Goal: Transaction & Acquisition: Purchase product/service

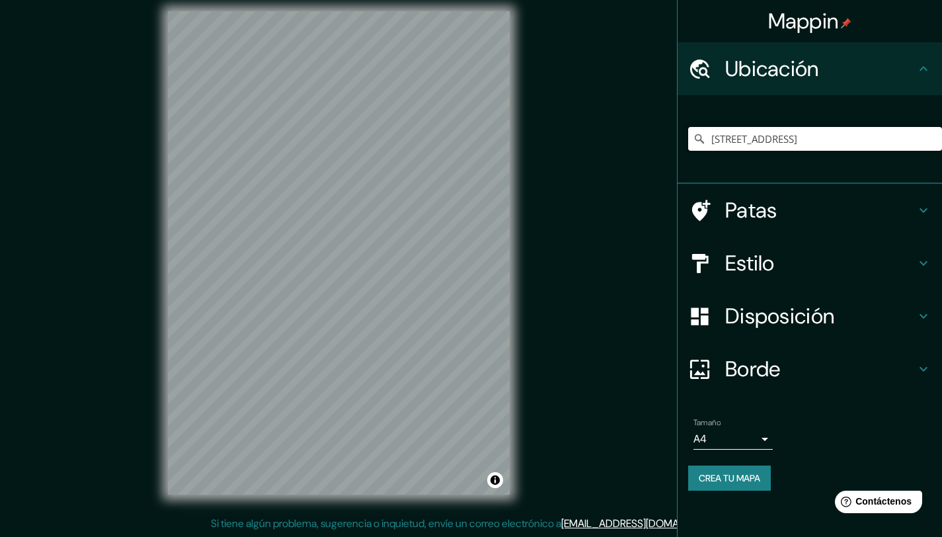
click at [781, 145] on input "Camino Las Flores 13000, Las Condes, Región Metropolitana de Santiago 7550000, …" at bounding box center [815, 139] width 254 height 24
click at [782, 146] on input "Camino Las Flores 13000, Las Condes, Región Metropolitana de Santiago 7550000, …" at bounding box center [815, 139] width 254 height 24
click at [489, 129] on input "[STREET_ADDRESS]" at bounding box center [815, 139] width 254 height 24
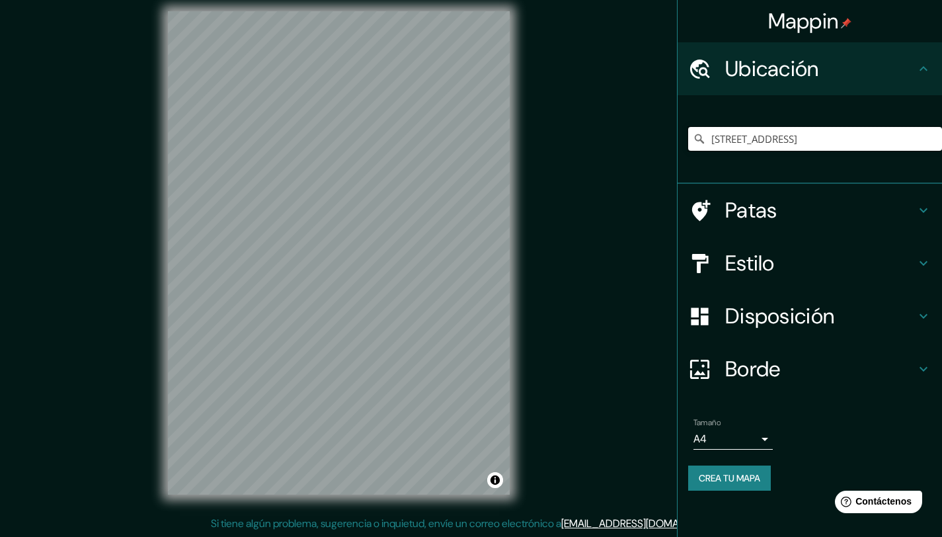
click at [489, 134] on input "[STREET_ADDRESS]" at bounding box center [815, 139] width 254 height 24
click at [489, 135] on input "[STREET_ADDRESS]" at bounding box center [815, 139] width 254 height 24
click at [489, 136] on input "[STREET_ADDRESS]" at bounding box center [815, 139] width 254 height 24
click at [489, 136] on input "Camino Las Flores 13000, Las Condes, Región Metropolitana de Santiago 7550000, …" at bounding box center [815, 139] width 254 height 24
type input "Estadio Nacional, Ñuñoa, Región Metropolitana de Santiago 7750000, Chile"
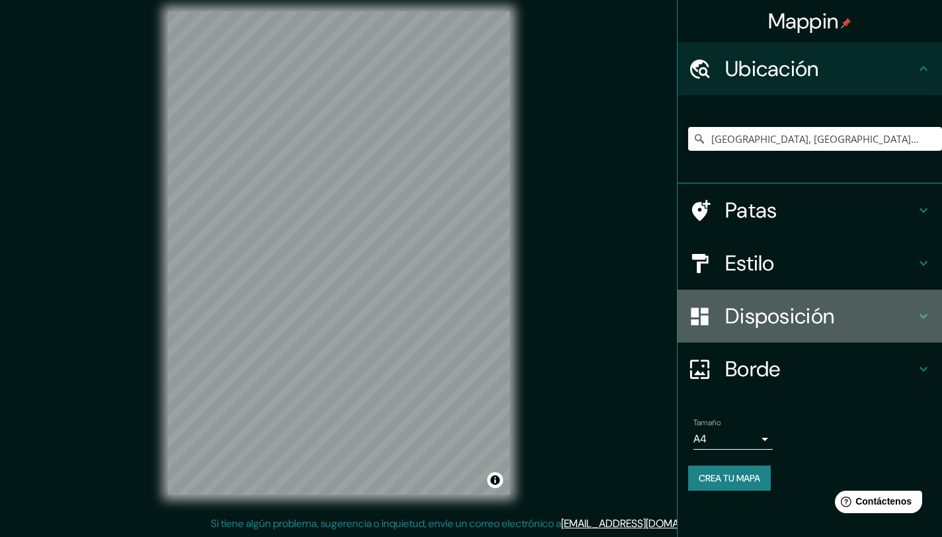
click at [489, 320] on font "Disposición" at bounding box center [779, 316] width 109 height 28
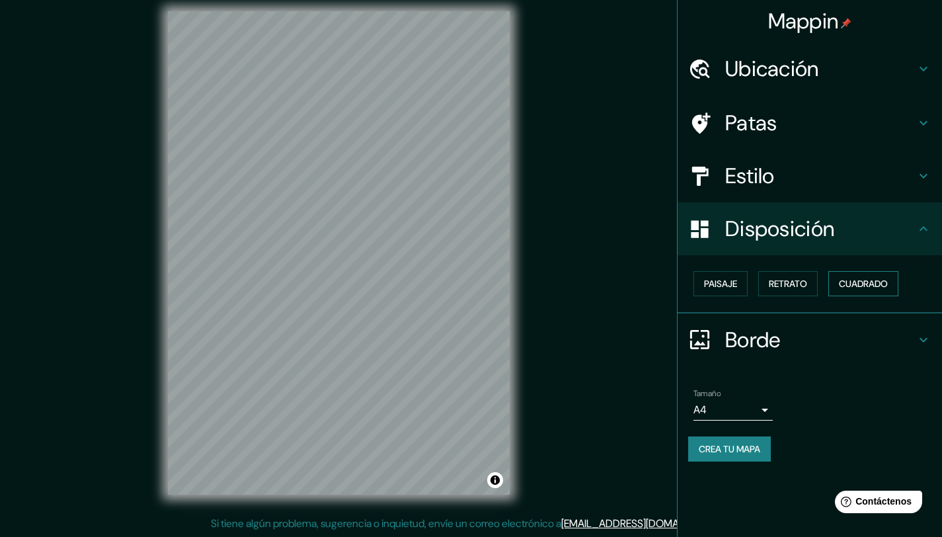
click at [489, 280] on font "Cuadrado" at bounding box center [863, 284] width 49 height 12
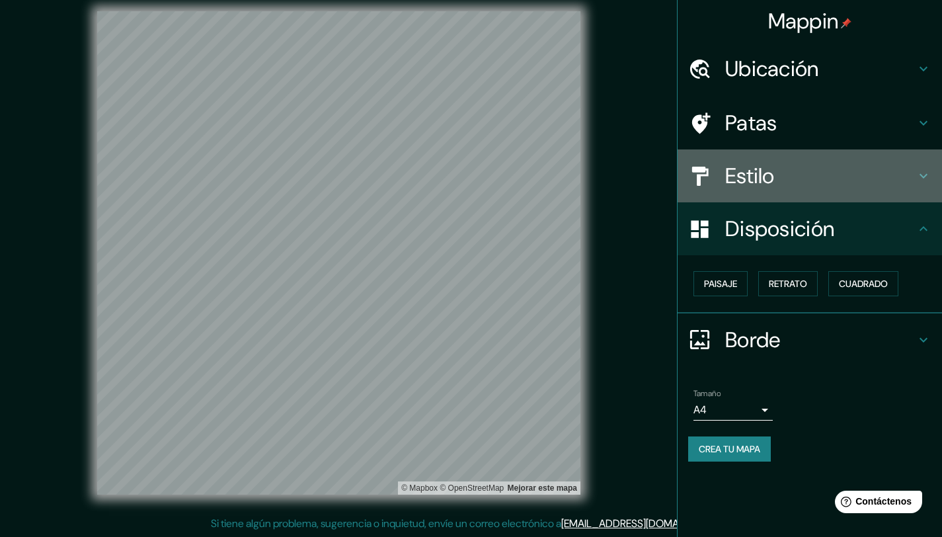
click at [489, 173] on font "Estilo" at bounding box center [750, 176] width 50 height 28
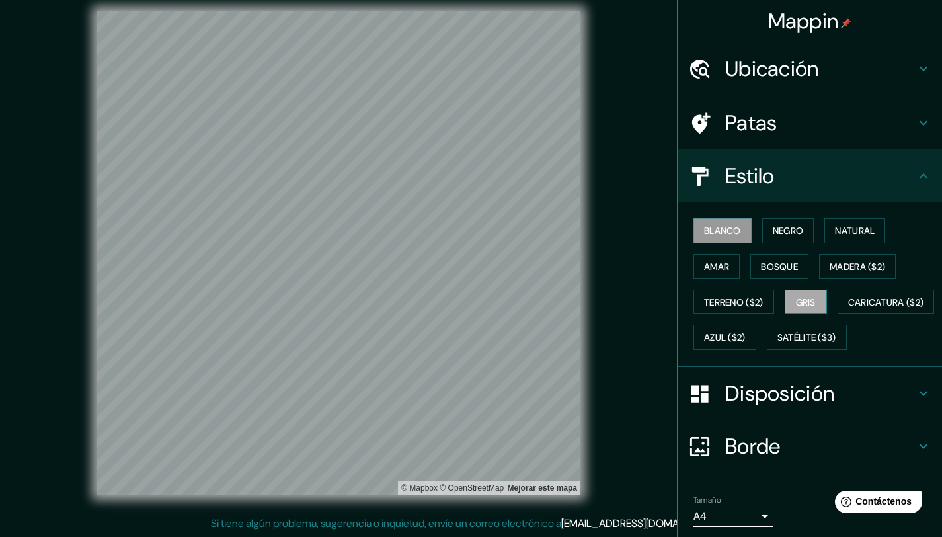
click at [489, 302] on font "Gris" at bounding box center [806, 302] width 20 height 12
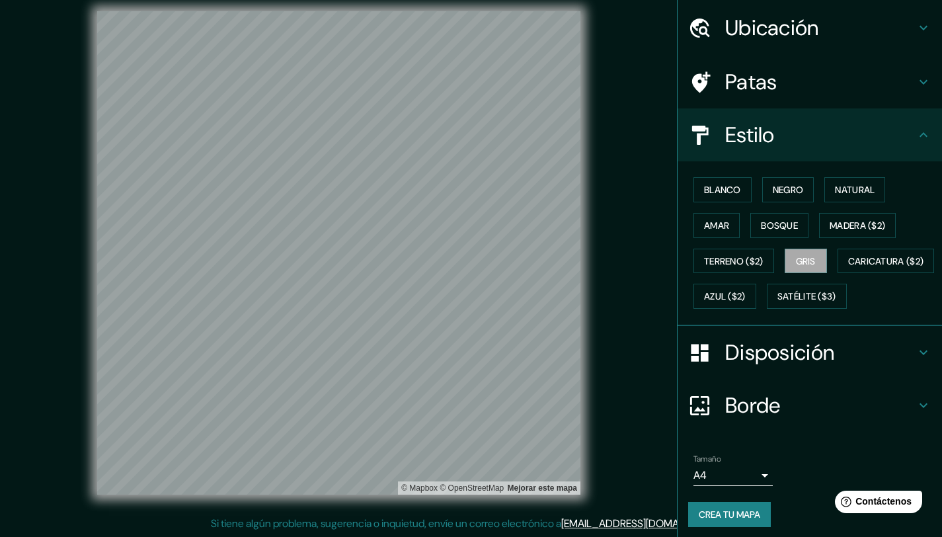
scroll to position [82, 0]
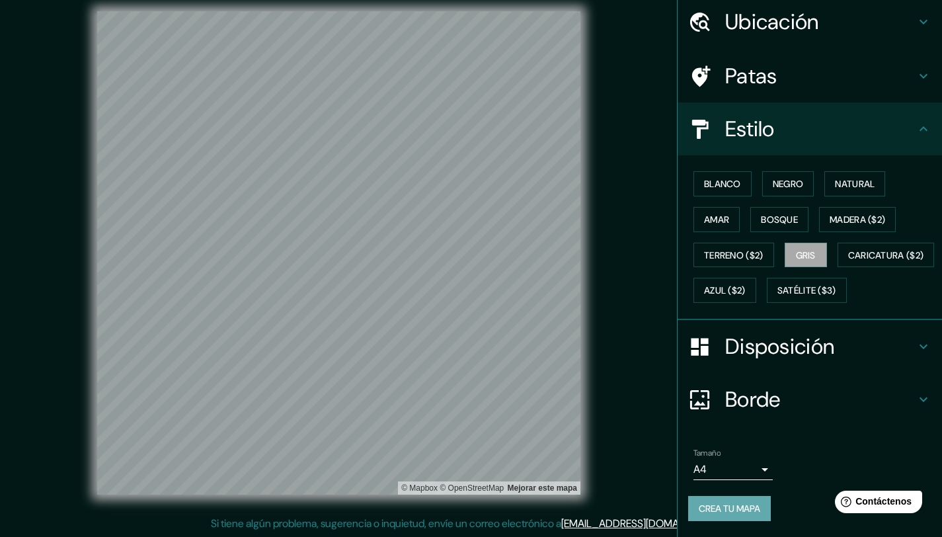
click at [489, 475] on font "Crea tu mapa" at bounding box center [729, 508] width 61 height 12
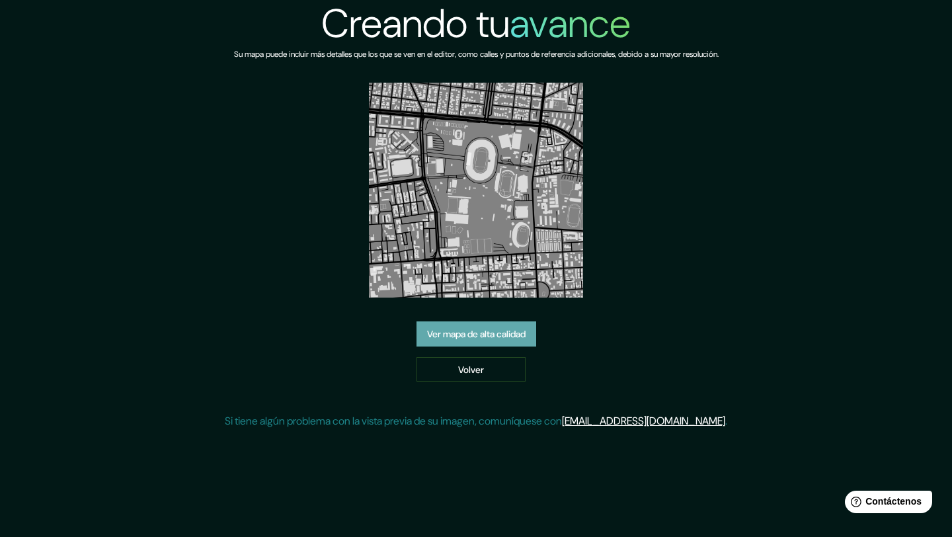
click at [489, 334] on font "Ver mapa de alta calidad" at bounding box center [476, 334] width 98 height 12
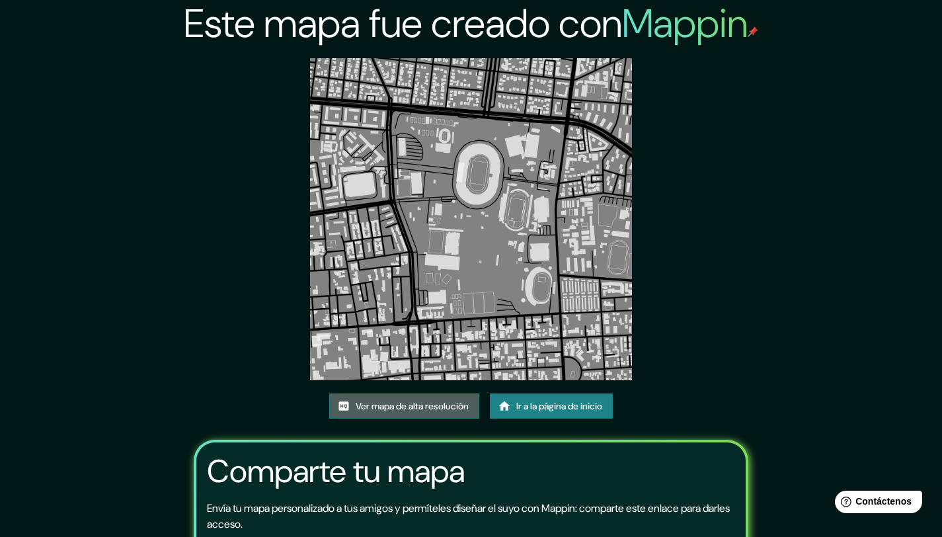
click at [450, 410] on font "Ver mapa de alta resolución" at bounding box center [412, 406] width 113 height 12
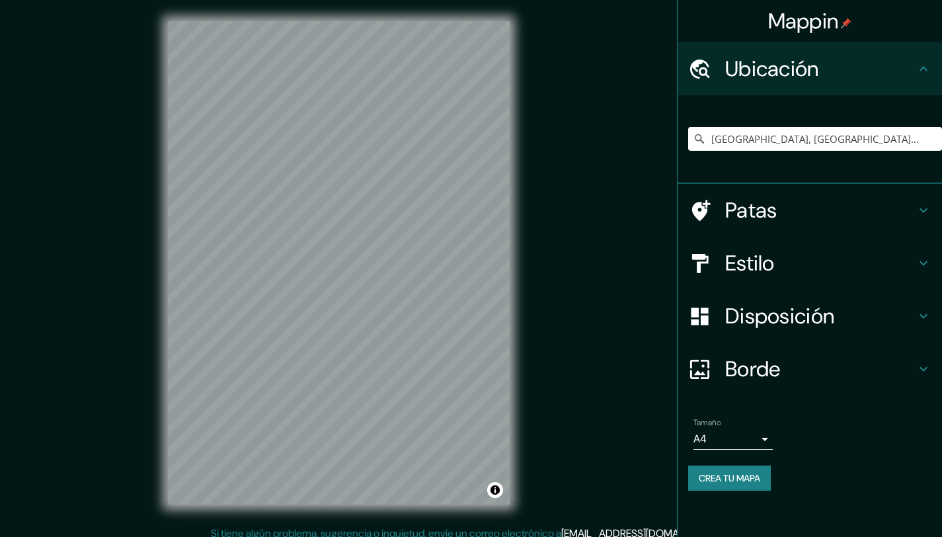
click at [799, 139] on input "[GEOGRAPHIC_DATA], [GEOGRAPHIC_DATA], [GEOGRAPHIC_DATA] 7750000, [GEOGRAPHIC_DA…" at bounding box center [815, 139] width 254 height 24
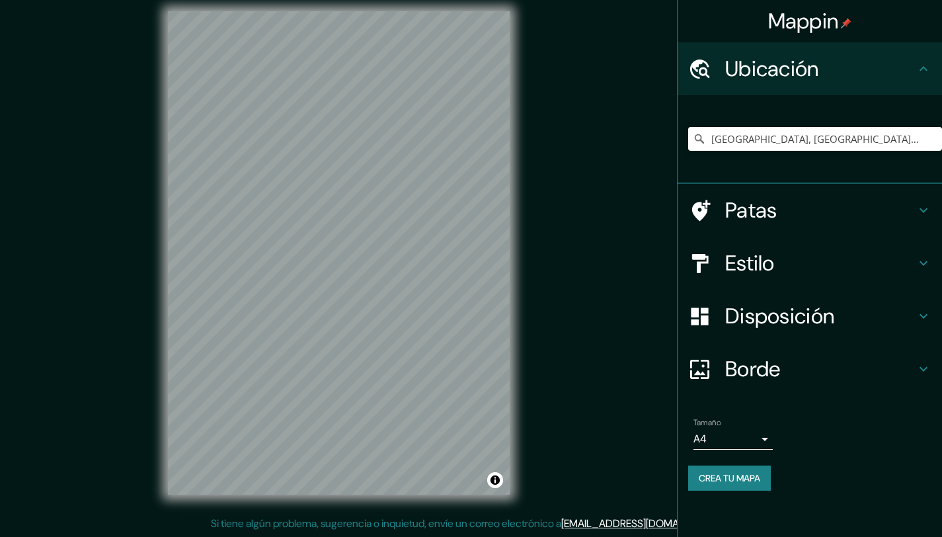
click at [799, 139] on input "Estadio Nacional, Ñuñoa, Región Metropolitana de Santiago 7750000, Chile" at bounding box center [815, 139] width 254 height 24
click at [800, 139] on input "Estadio Nacional, Ñuñoa, Región Metropolitana de Santiago 7750000, Chile" at bounding box center [815, 139] width 254 height 24
type input "Macul, Región Metropolitana de Santiago, Chile"
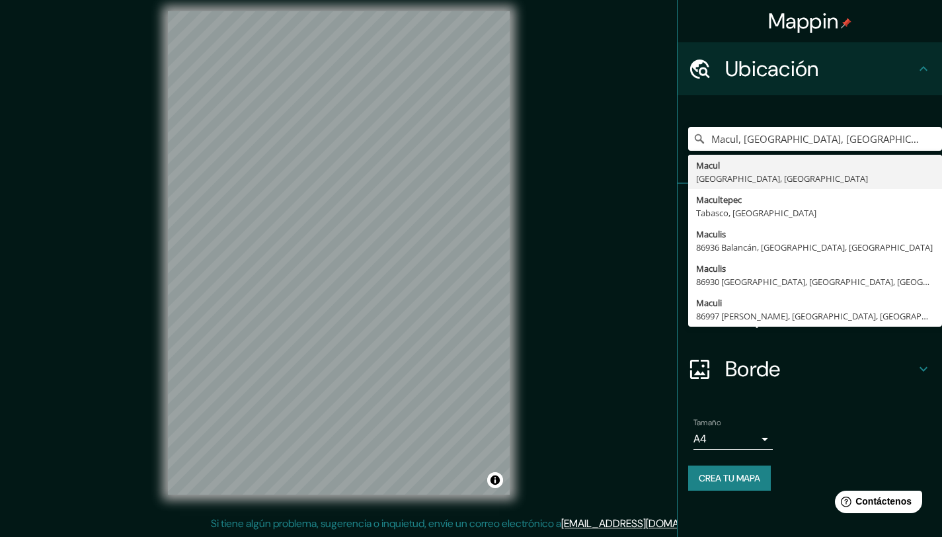
click at [617, 325] on div "Mappin Ubicación Macul, Región Metropolitana de Santiago, Chile Macul Región Me…" at bounding box center [471, 263] width 942 height 547
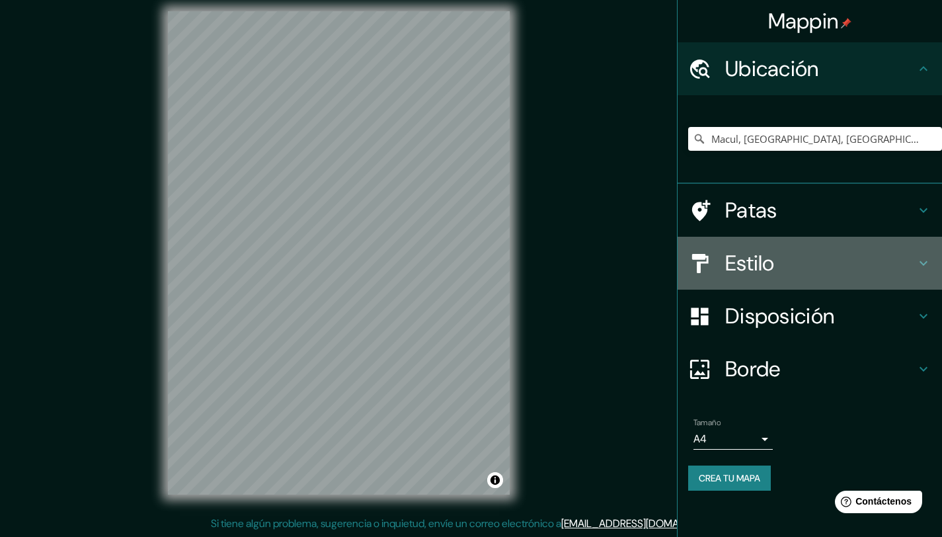
click at [779, 259] on h4 "Estilo" at bounding box center [820, 263] width 190 height 26
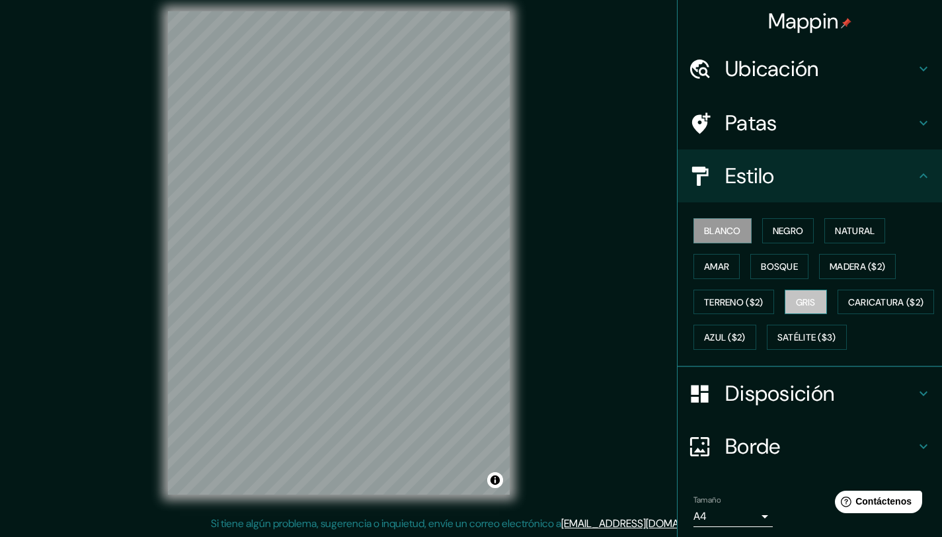
click at [803, 303] on font "Gris" at bounding box center [806, 302] width 20 height 12
click at [613, 282] on div "Mappin Ubicación Macul, Región Metropolitana de Santiago, Chile Macul Región Me…" at bounding box center [471, 263] width 942 height 547
click at [631, 301] on div "Mappin Ubicación Macul, Región Metropolitana de Santiago, Chile Macul Región Me…" at bounding box center [471, 263] width 942 height 547
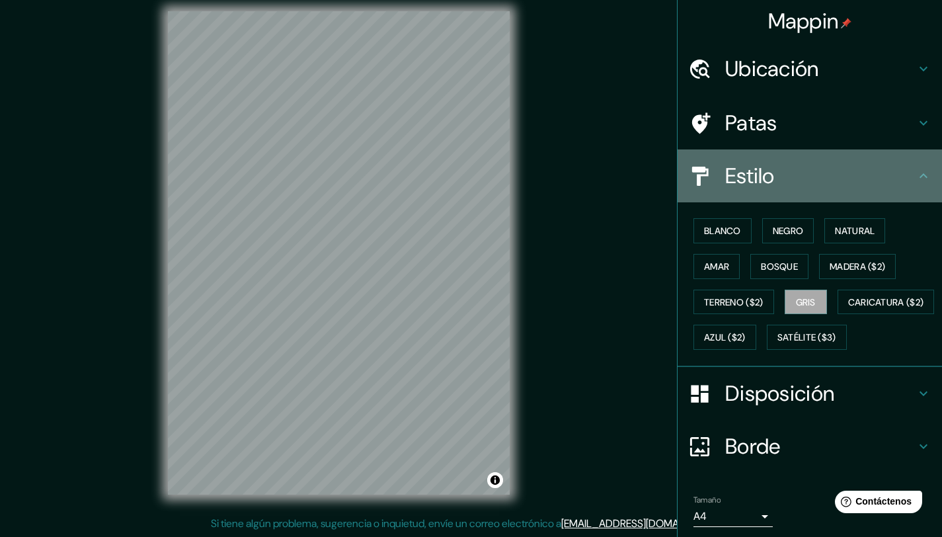
click at [742, 181] on font "Estilo" at bounding box center [750, 176] width 50 height 28
click at [793, 172] on h4 "Estilo" at bounding box center [820, 176] width 190 height 26
click at [915, 173] on icon at bounding box center [923, 176] width 16 height 16
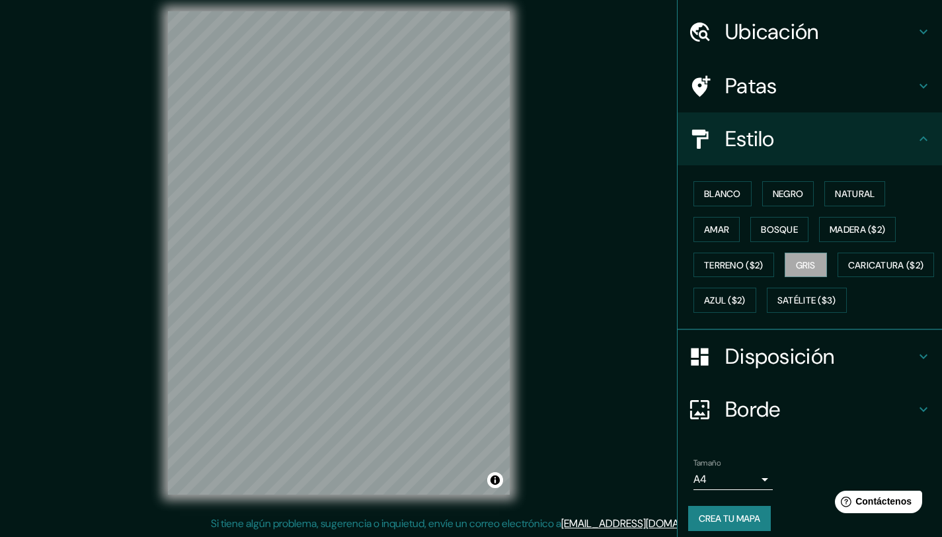
scroll to position [82, 0]
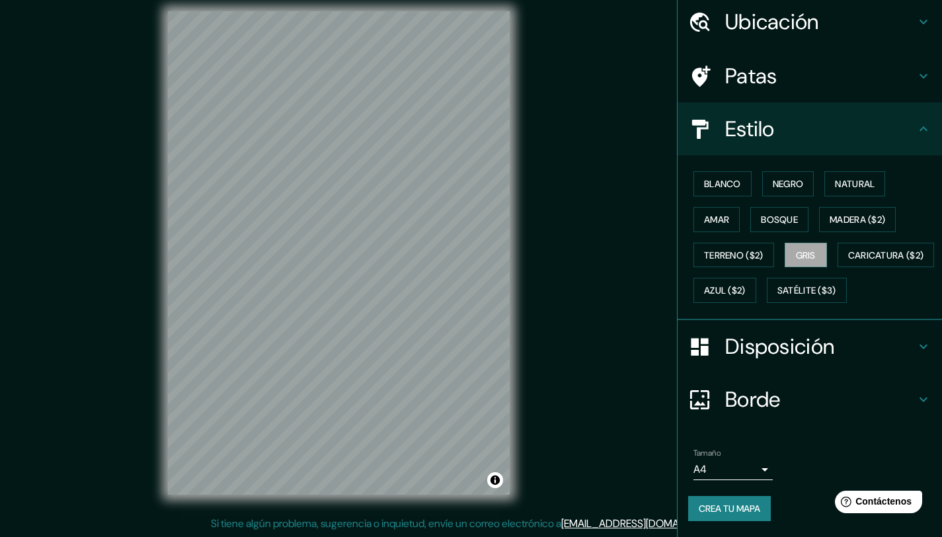
click at [769, 346] on font "Disposición" at bounding box center [779, 346] width 109 height 28
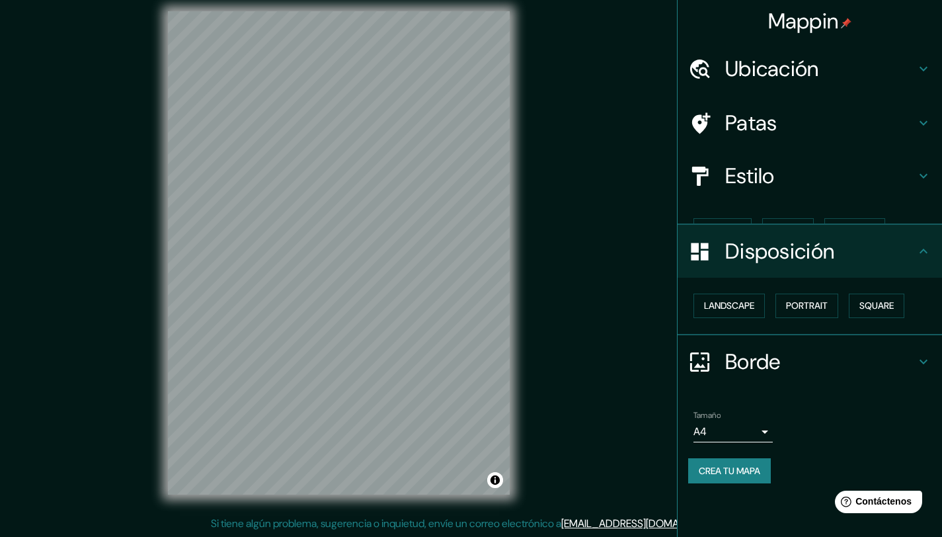
scroll to position [0, 0]
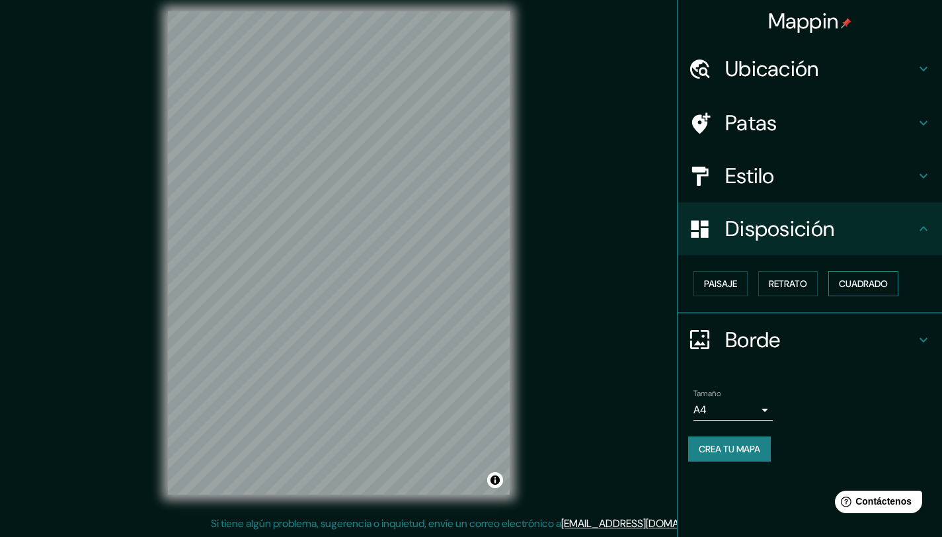
click at [867, 276] on font "Cuadrado" at bounding box center [863, 283] width 49 height 17
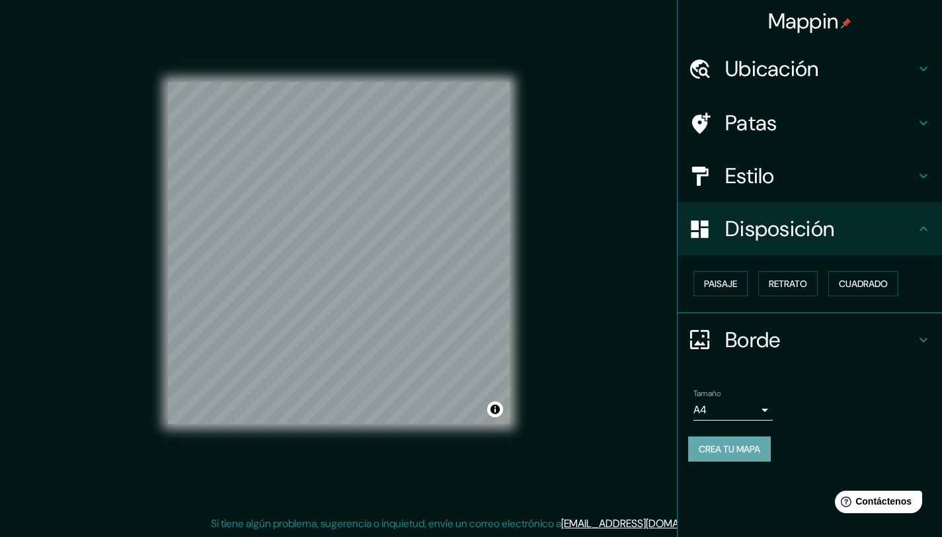
click at [739, 456] on font "Crea tu mapa" at bounding box center [729, 448] width 61 height 17
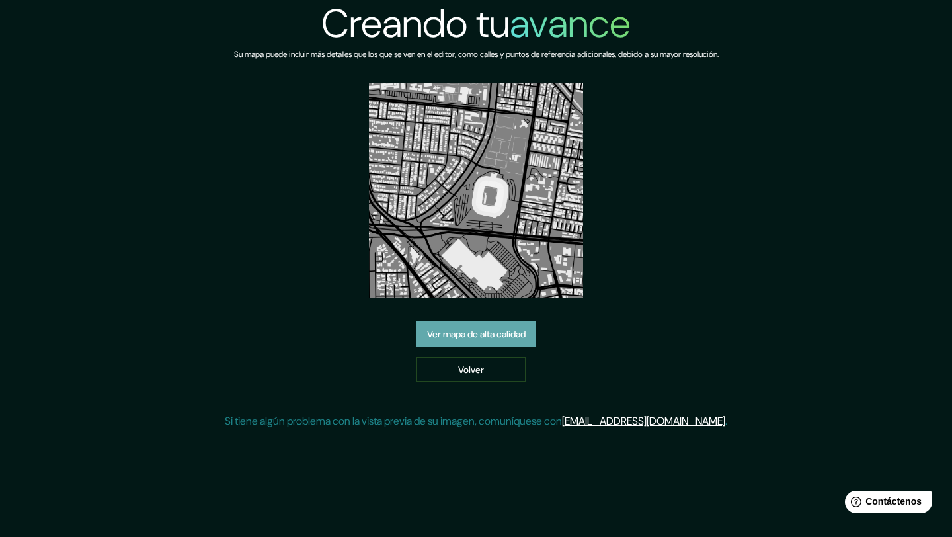
click at [488, 336] on font "Ver mapa de alta calidad" at bounding box center [476, 334] width 98 height 12
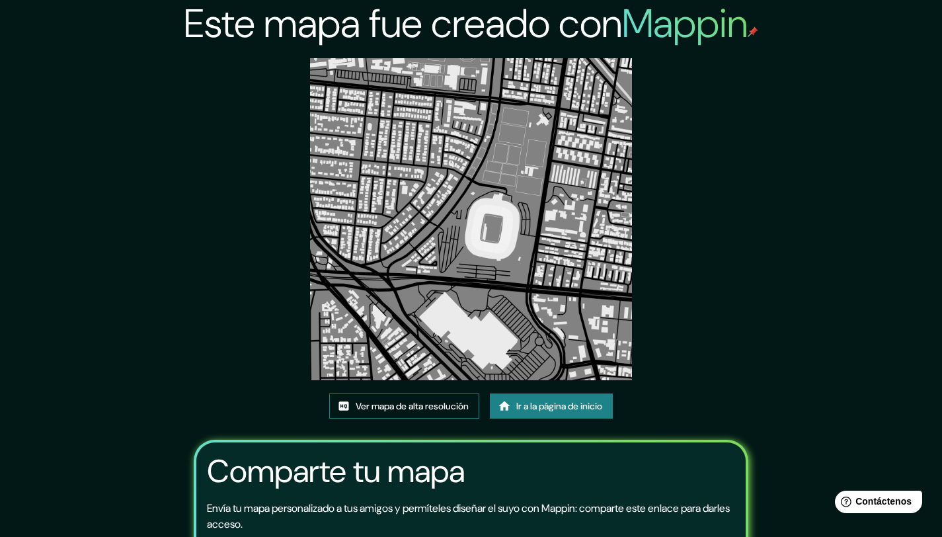
click at [432, 405] on font "Ver mapa de alta resolución" at bounding box center [412, 406] width 113 height 12
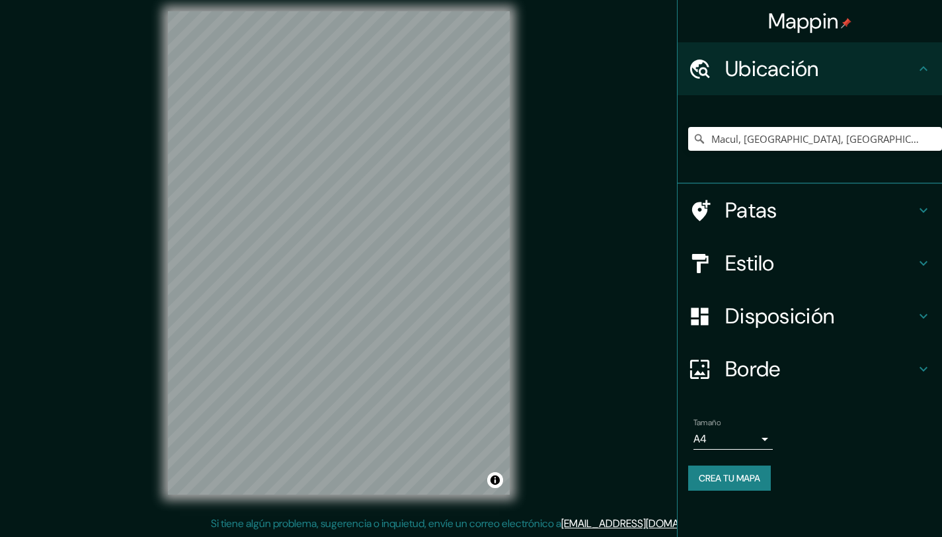
scroll to position [10, 0]
click at [767, 145] on input "Macul, Región Metropolitana de Santiago, Chile" at bounding box center [815, 139] width 254 height 24
click at [767, 145] on input "Macul, [GEOGRAPHIC_DATA], [GEOGRAPHIC_DATA]" at bounding box center [815, 139] width 254 height 24
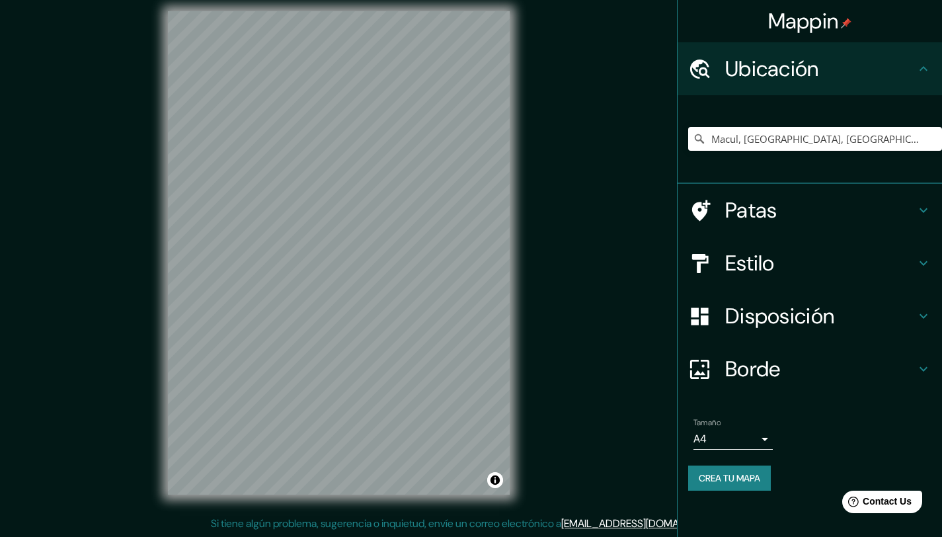
click at [767, 145] on input "Macul, [GEOGRAPHIC_DATA], [GEOGRAPHIC_DATA]" at bounding box center [815, 139] width 254 height 24
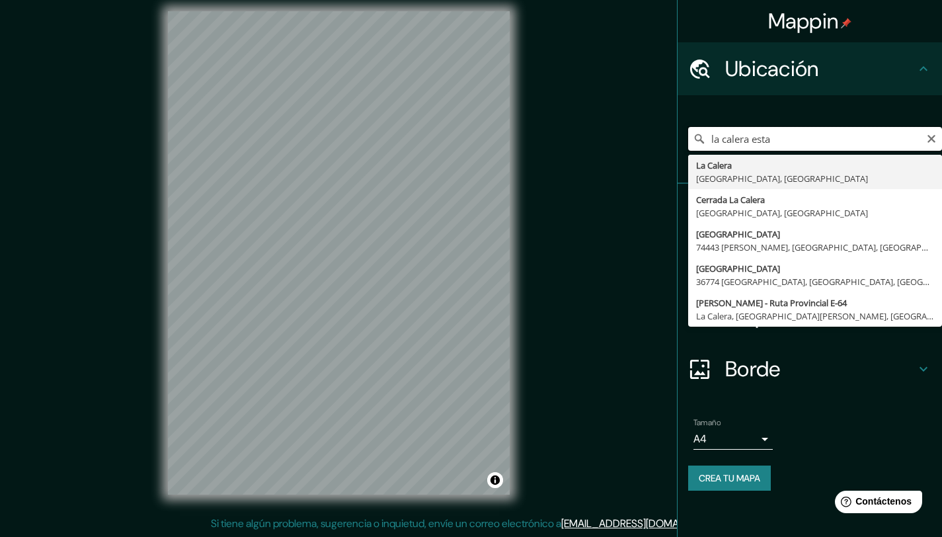
drag, startPoint x: 748, startPoint y: 137, endPoint x: 663, endPoint y: 136, distance: 84.6
click at [663, 136] on div "Mappin Ubicación la calera esta La Calera Guanajuato, México Cerrada La Calera …" at bounding box center [471, 263] width 942 height 547
paste input "Gral. Baquedano 1361, 2290270 La Calera, Calera, Valparaíso"
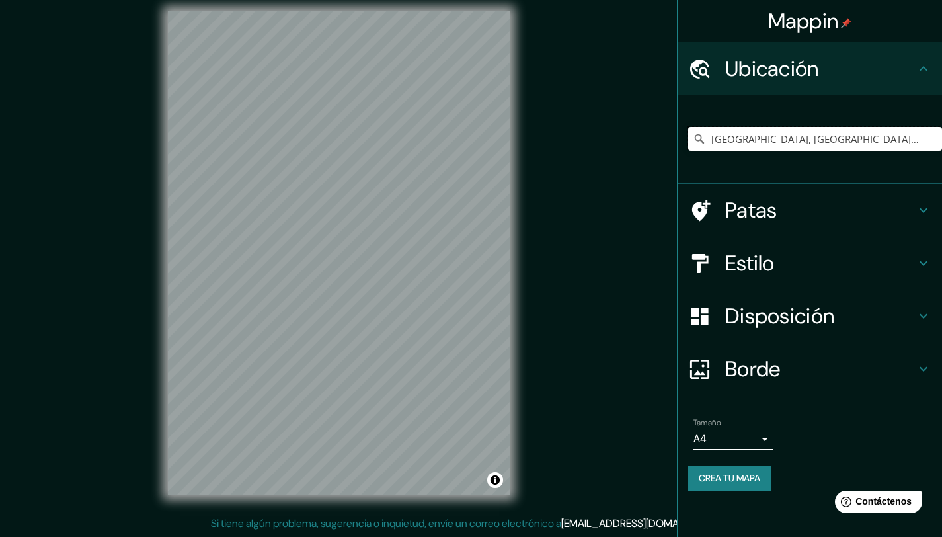
type input "Calera, Región de Valparaíso, Chile"
click at [751, 256] on font "Estilo" at bounding box center [750, 263] width 50 height 28
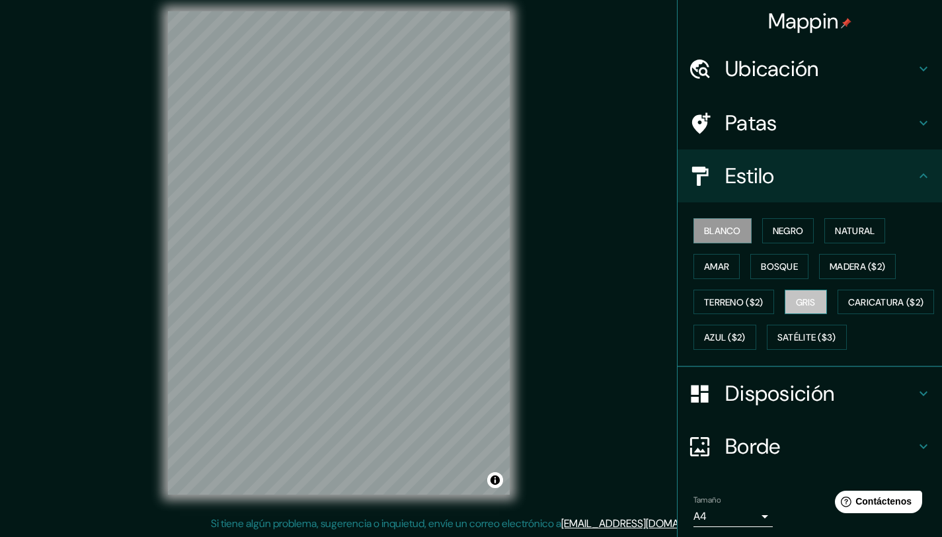
click at [796, 297] on font "Gris" at bounding box center [806, 302] width 20 height 12
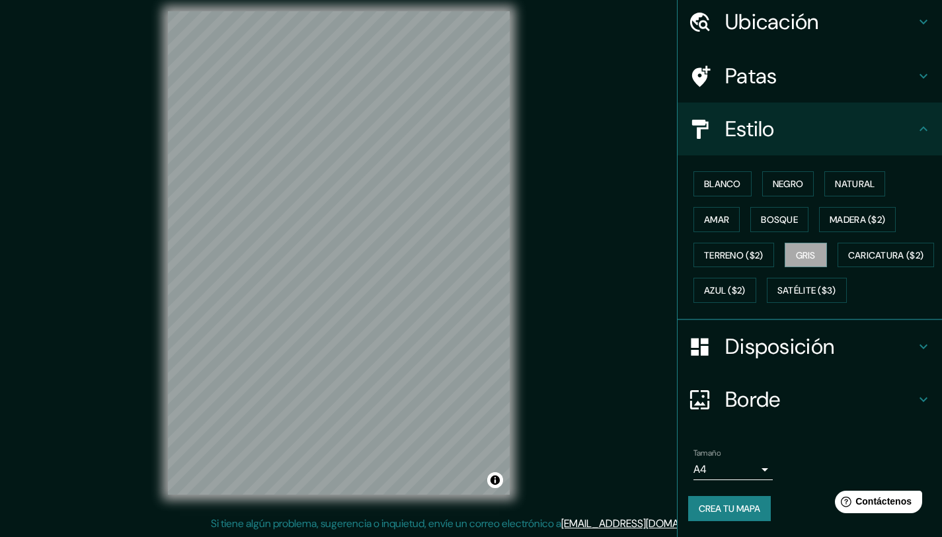
scroll to position [82, 0]
click at [767, 347] on font "Disposición" at bounding box center [779, 346] width 109 height 28
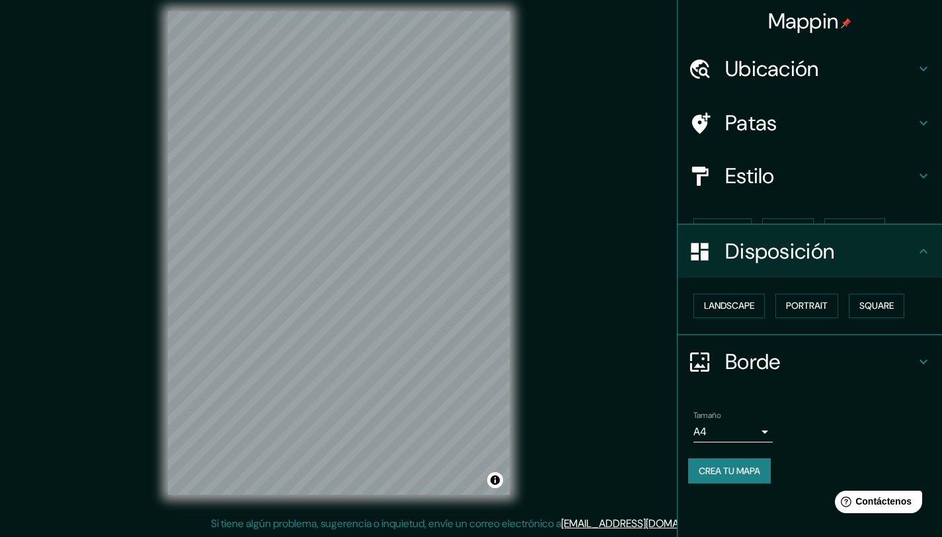
scroll to position [0, 0]
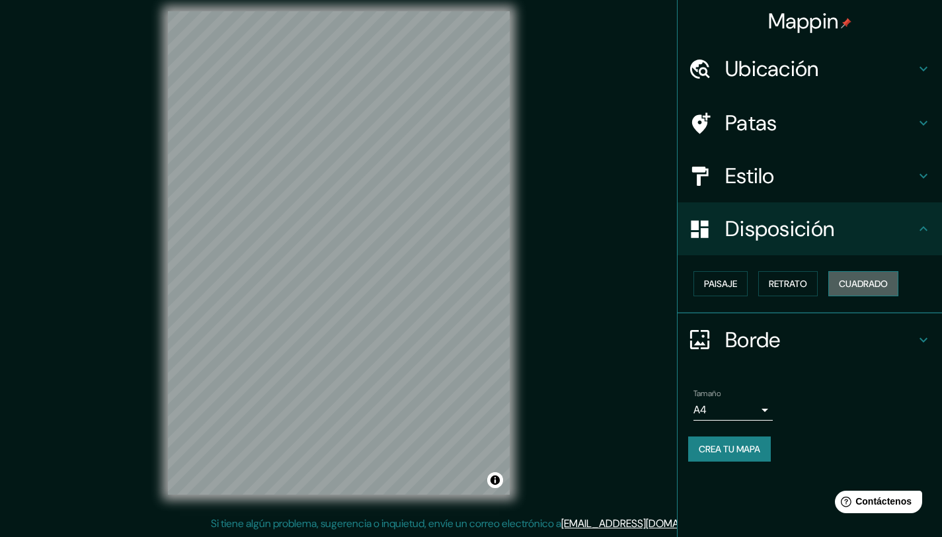
click at [857, 285] on font "Cuadrado" at bounding box center [863, 284] width 49 height 12
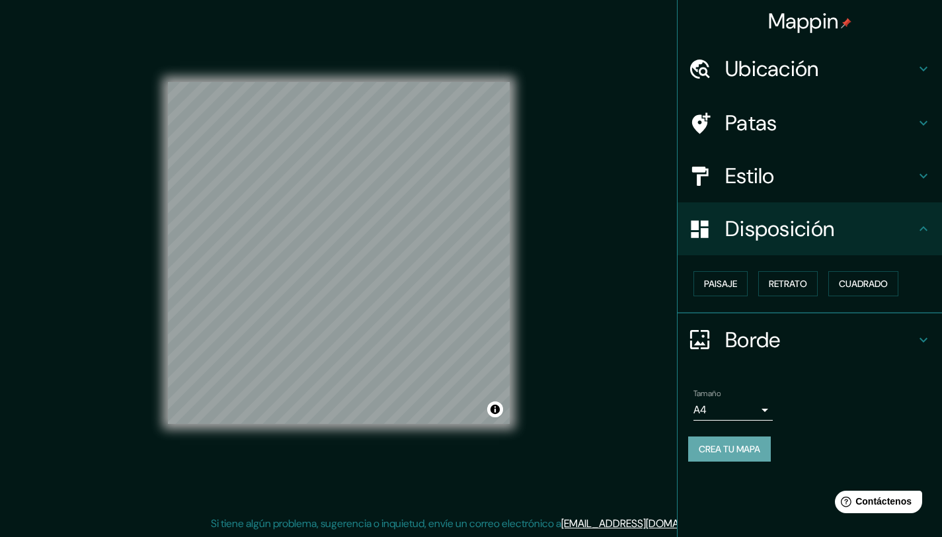
click at [759, 447] on font "Crea tu mapa" at bounding box center [729, 449] width 61 height 12
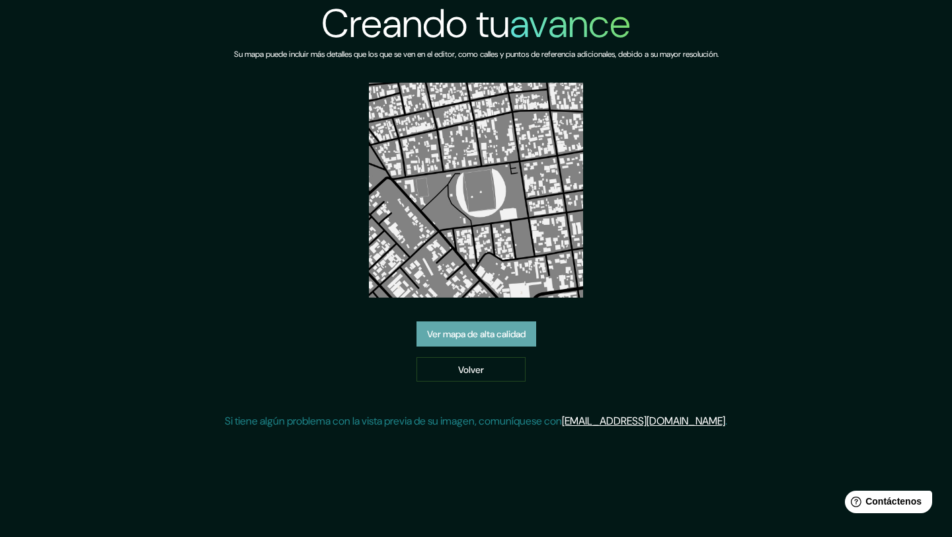
click at [510, 332] on font "Ver mapa de alta calidad" at bounding box center [476, 334] width 98 height 12
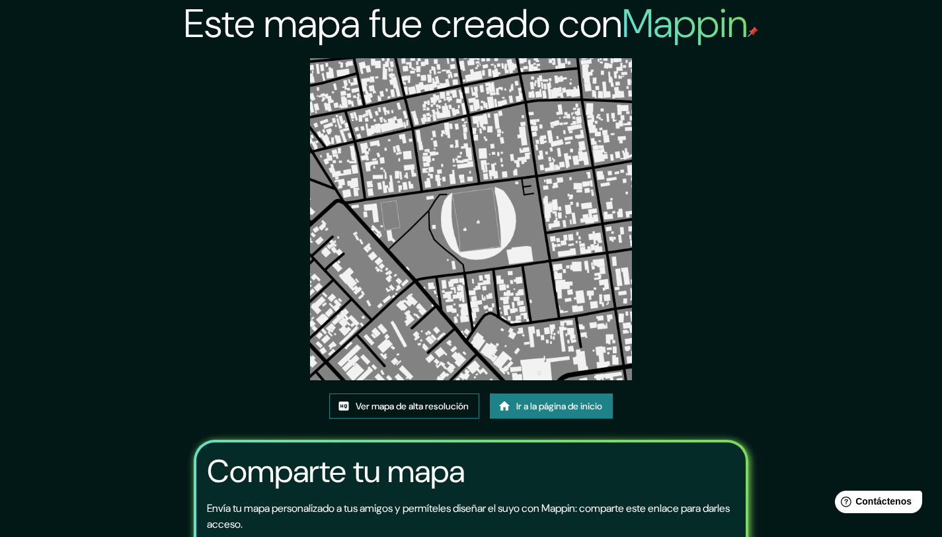
click at [450, 403] on font "Ver mapa de alta resolución" at bounding box center [412, 406] width 113 height 12
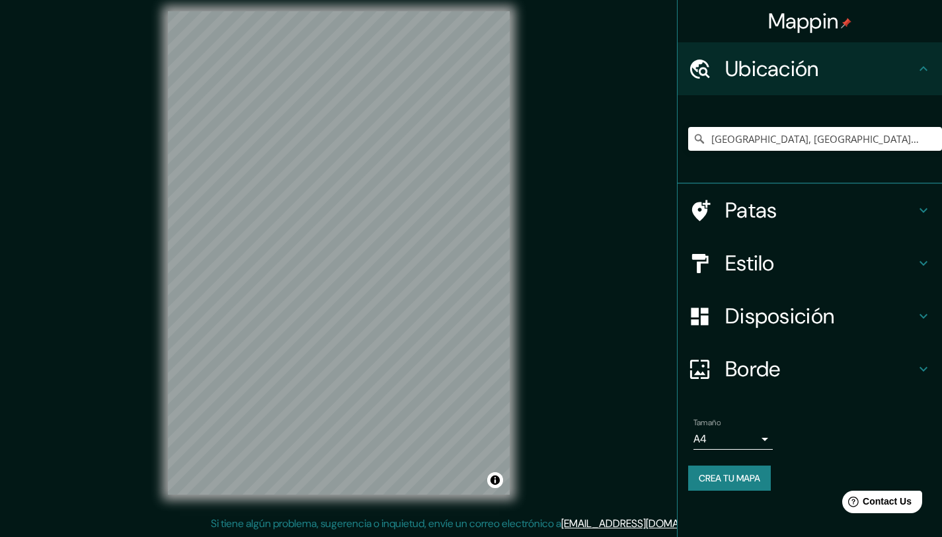
click at [824, 142] on input "Calera, Región de Valparaíso, Chile" at bounding box center [815, 139] width 254 height 24
type input "O'higgins, Copiapó, Región de Atacama 1530000, Chile"
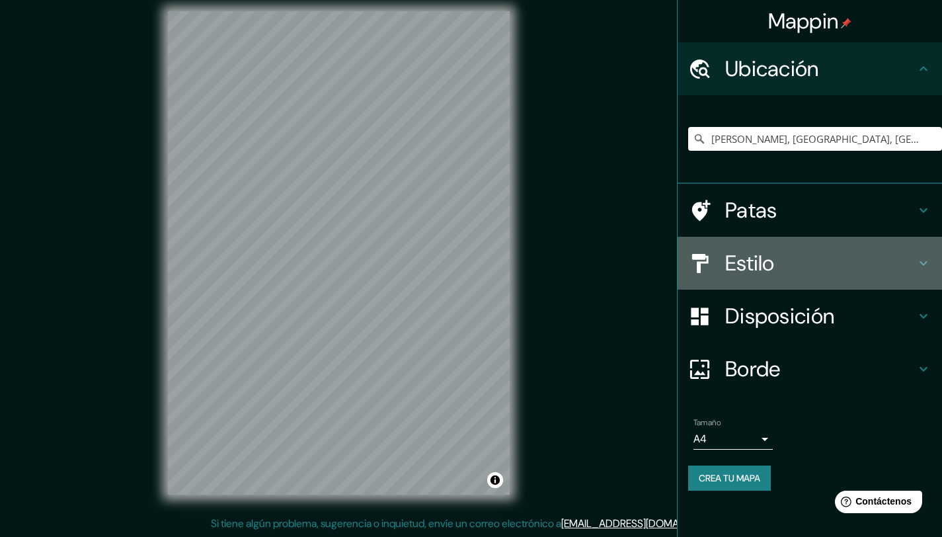
click at [770, 275] on font "Estilo" at bounding box center [750, 263] width 50 height 28
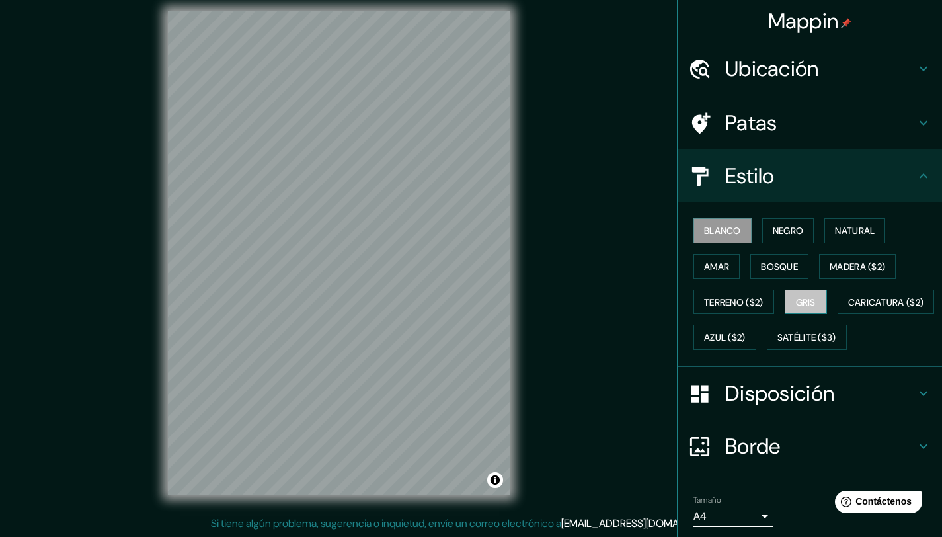
click at [800, 305] on font "Gris" at bounding box center [806, 302] width 20 height 12
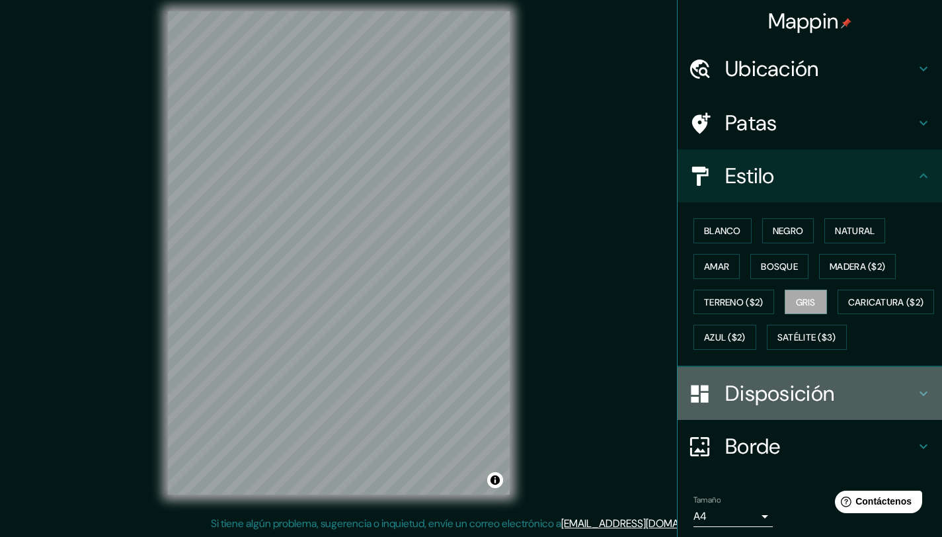
click at [760, 407] on font "Disposición" at bounding box center [779, 393] width 109 height 28
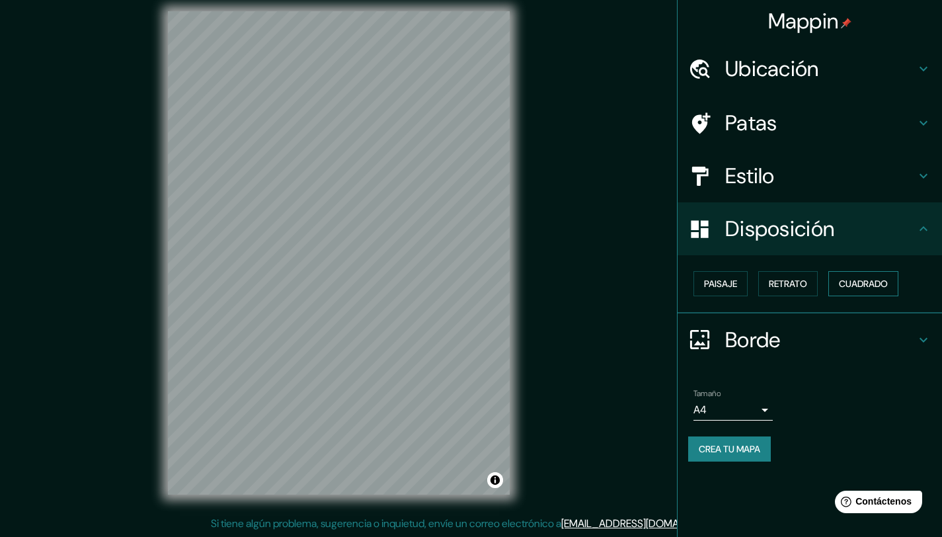
click at [857, 285] on font "Cuadrado" at bounding box center [863, 284] width 49 height 12
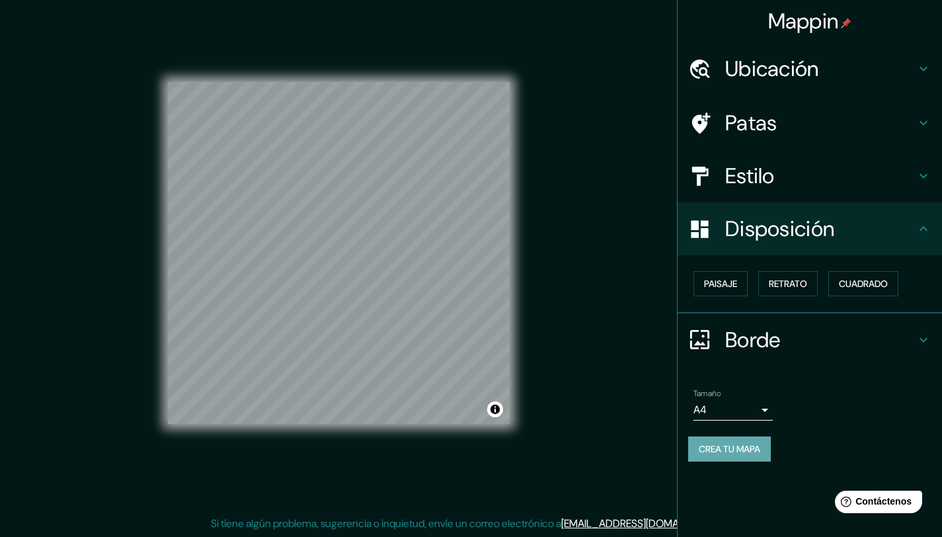
click at [730, 455] on font "Crea tu mapa" at bounding box center [729, 448] width 61 height 17
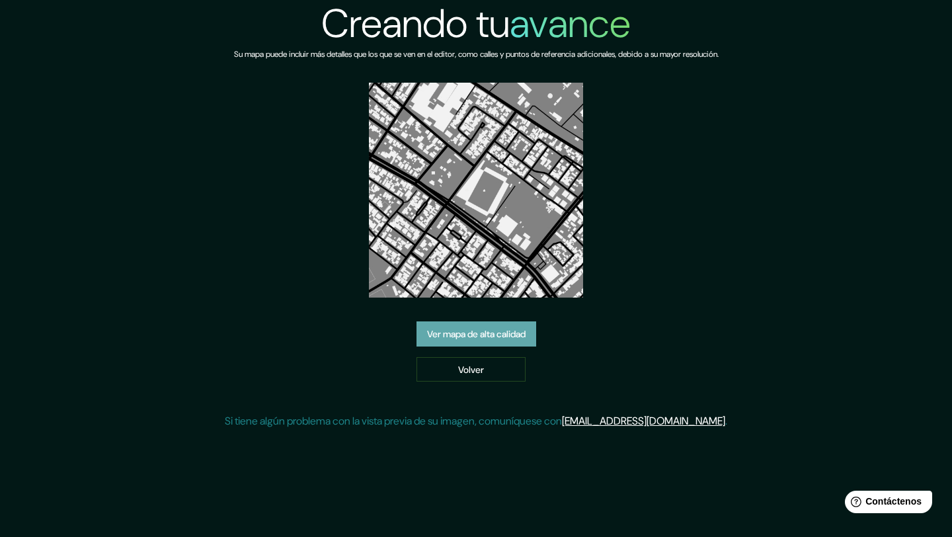
click at [518, 328] on font "Ver mapa de alta calidad" at bounding box center [476, 334] width 98 height 12
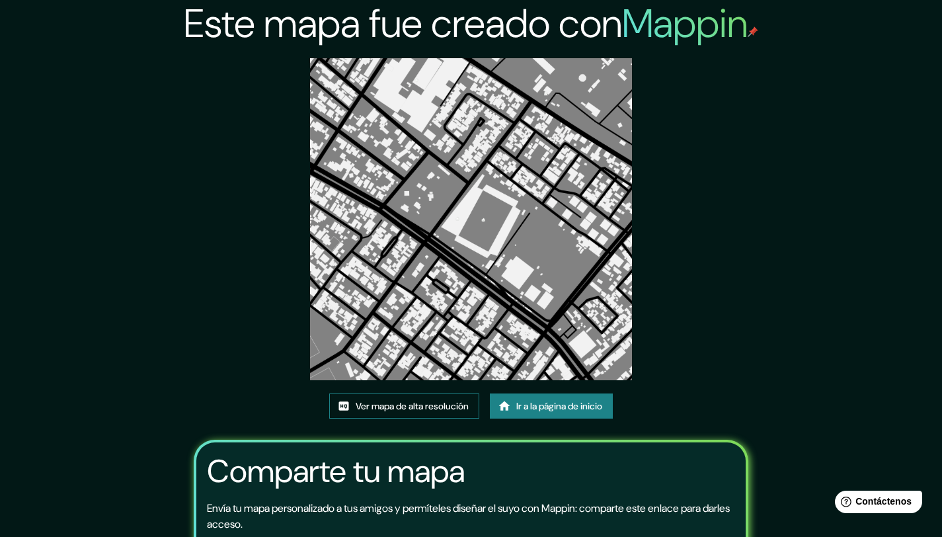
click at [399, 407] on font "Ver mapa de alta resolución" at bounding box center [412, 406] width 113 height 12
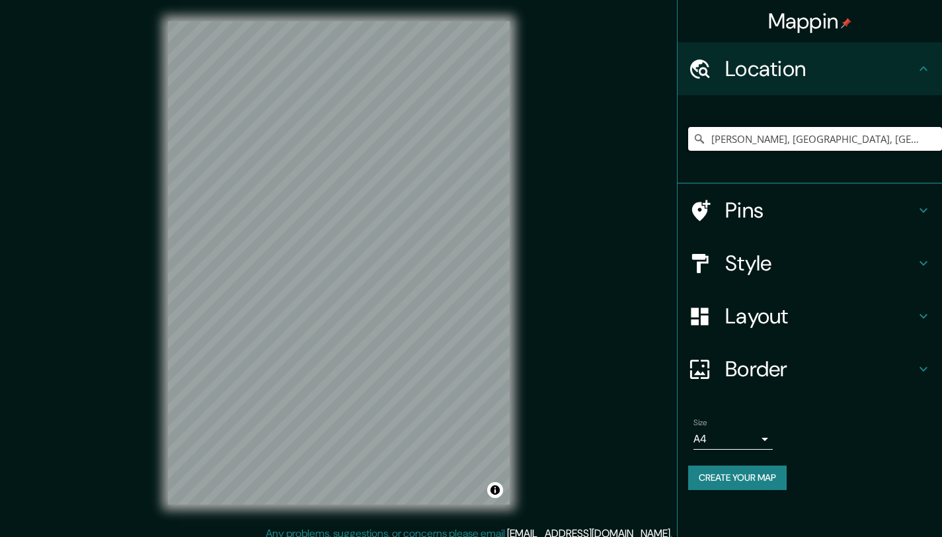
click at [767, 138] on input "[PERSON_NAME], [GEOGRAPHIC_DATA], [GEOGRAPHIC_DATA] 1530000, [GEOGRAPHIC_DATA]" at bounding box center [815, 139] width 254 height 24
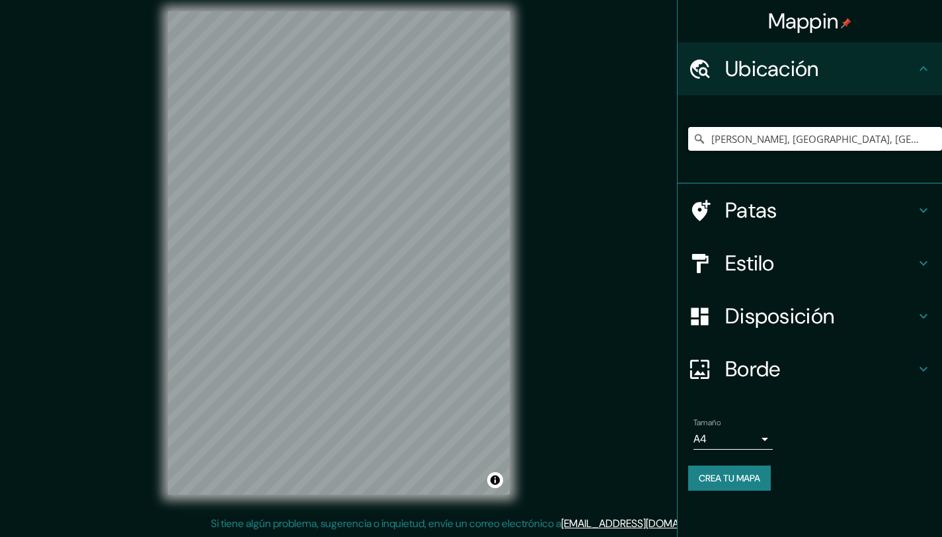
click at [767, 138] on input "[PERSON_NAME], [GEOGRAPHIC_DATA], [GEOGRAPHIC_DATA] 1530000, [GEOGRAPHIC_DATA]" at bounding box center [815, 139] width 254 height 24
paste input "Av. [PERSON_NAME][STREET_ADDRESS][PERSON_NAME]"
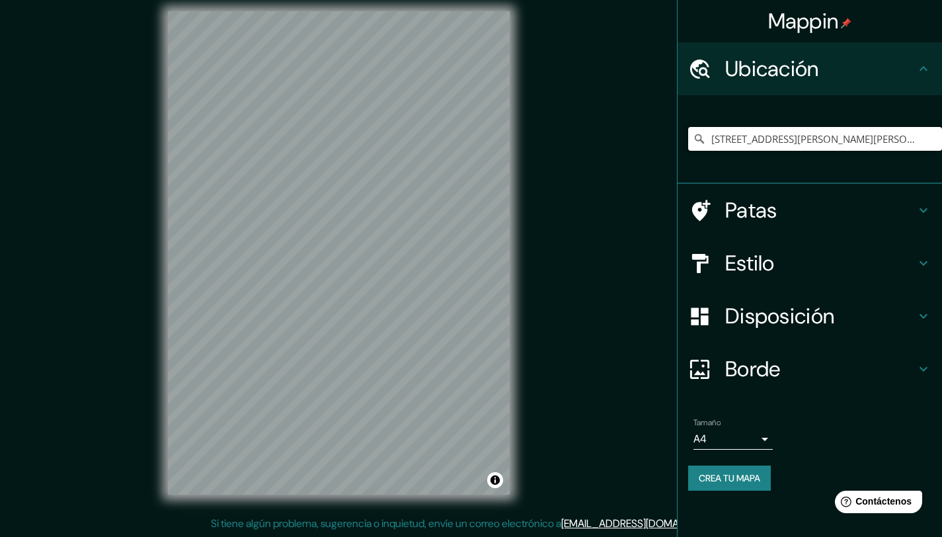
type input "[STREET_ADDRESS][PERSON_NAME][PERSON_NAME]"
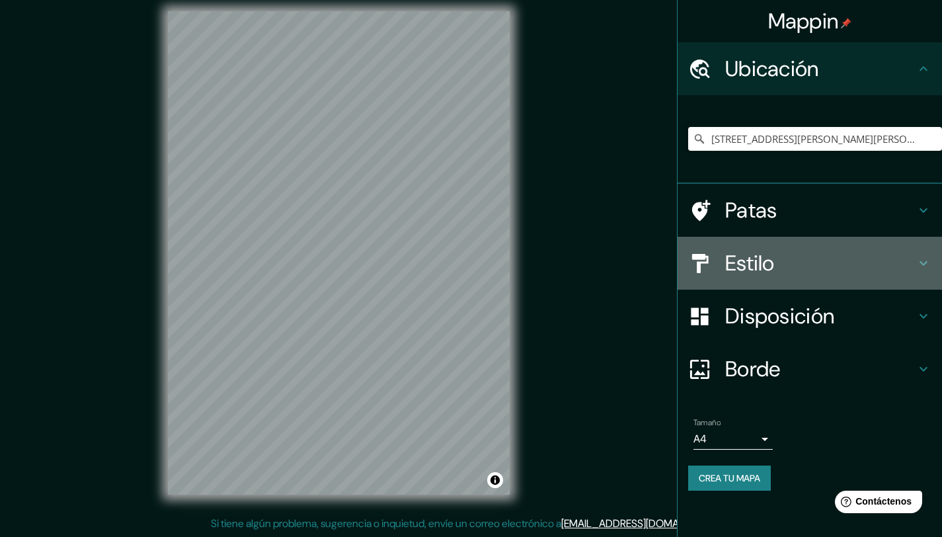
click at [816, 260] on h4 "Estilo" at bounding box center [820, 263] width 190 height 26
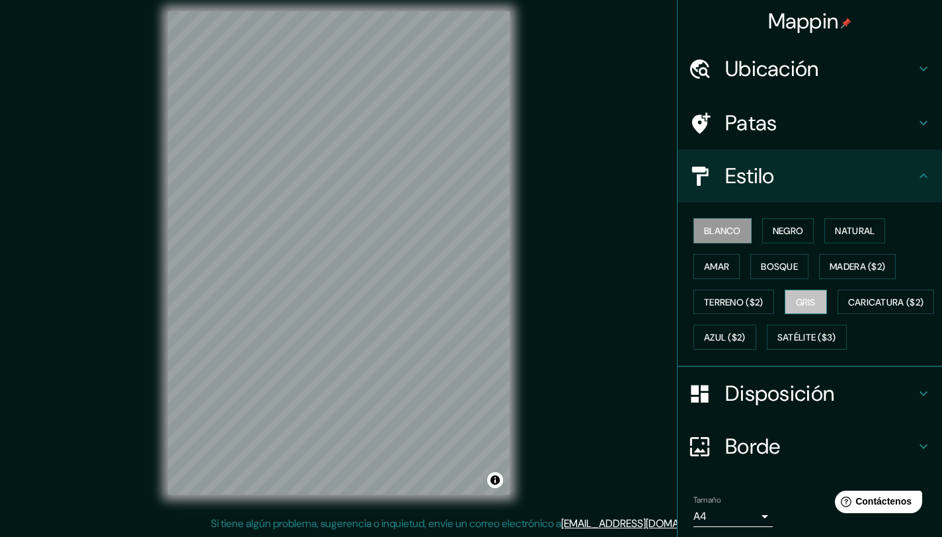
click at [797, 306] on font "Gris" at bounding box center [806, 302] width 20 height 12
click at [714, 405] on div at bounding box center [706, 393] width 37 height 23
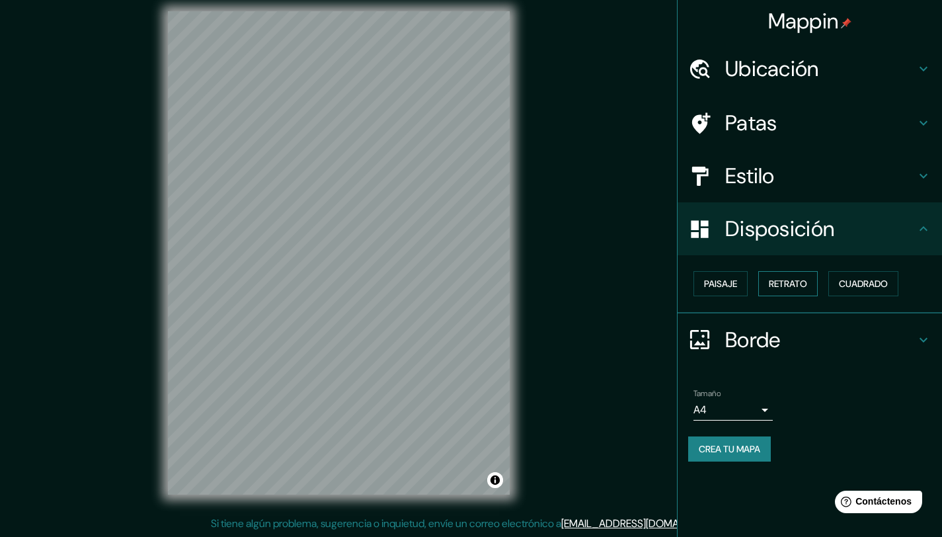
click at [788, 287] on font "Retrato" at bounding box center [788, 284] width 38 height 12
click at [878, 288] on font "Cuadrado" at bounding box center [863, 284] width 49 height 12
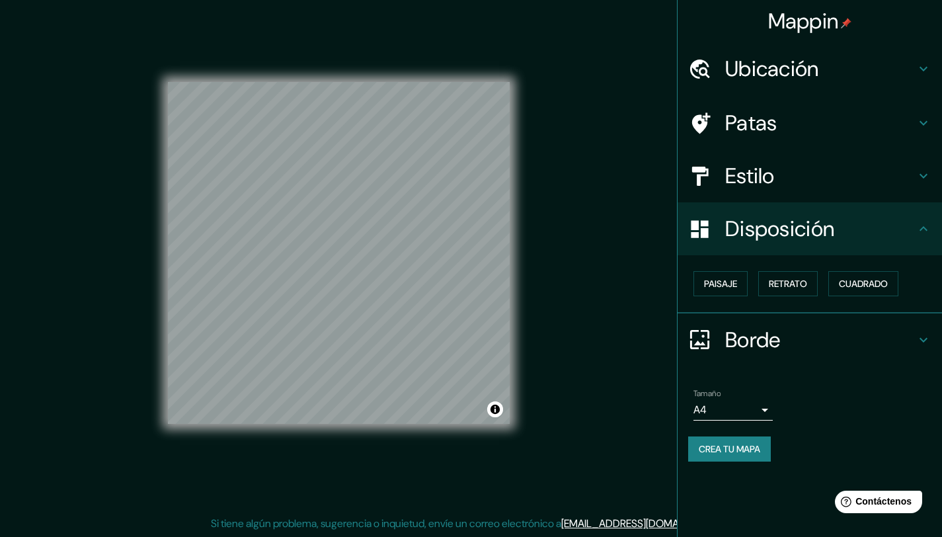
click at [726, 445] on font "Crea tu mapa" at bounding box center [729, 449] width 61 height 12
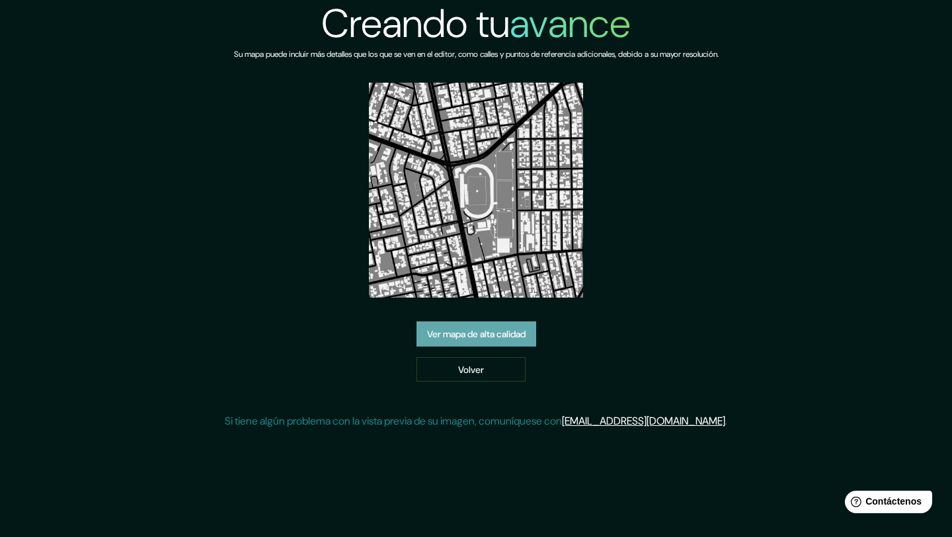
click at [492, 338] on font "Ver mapa de alta calidad" at bounding box center [476, 334] width 98 height 12
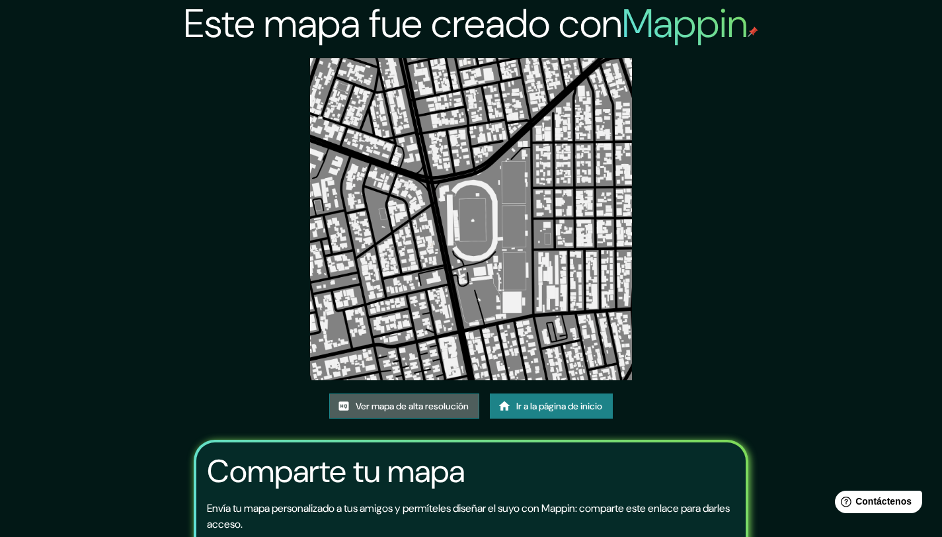
click at [460, 407] on font "Ver mapa de alta resolución" at bounding box center [412, 406] width 113 height 12
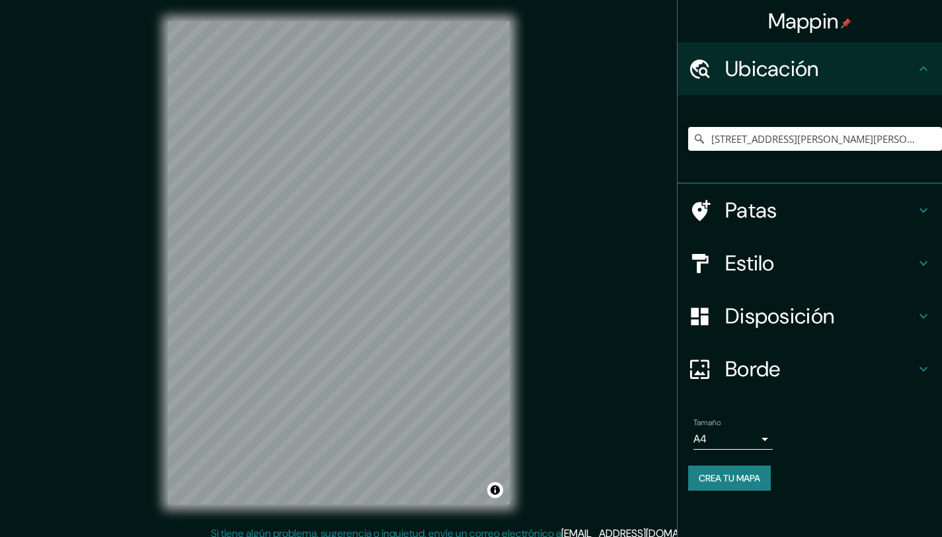
click at [729, 145] on input "[STREET_ADDRESS][PERSON_NAME][PERSON_NAME]" at bounding box center [815, 139] width 254 height 24
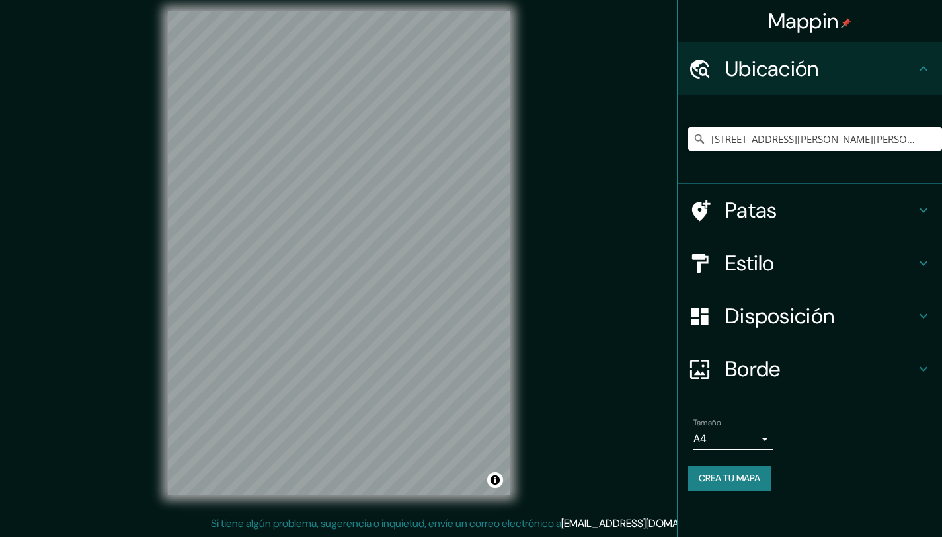
click at [729, 145] on input "[STREET_ADDRESS][PERSON_NAME][PERSON_NAME]" at bounding box center [815, 139] width 254 height 24
type input "[GEOGRAPHIC_DATA][PERSON_NAME][GEOGRAPHIC_DATA], [GEOGRAPHIC_DATA] 2520000, [GE…"
click at [775, 251] on font "Estilo" at bounding box center [750, 263] width 50 height 28
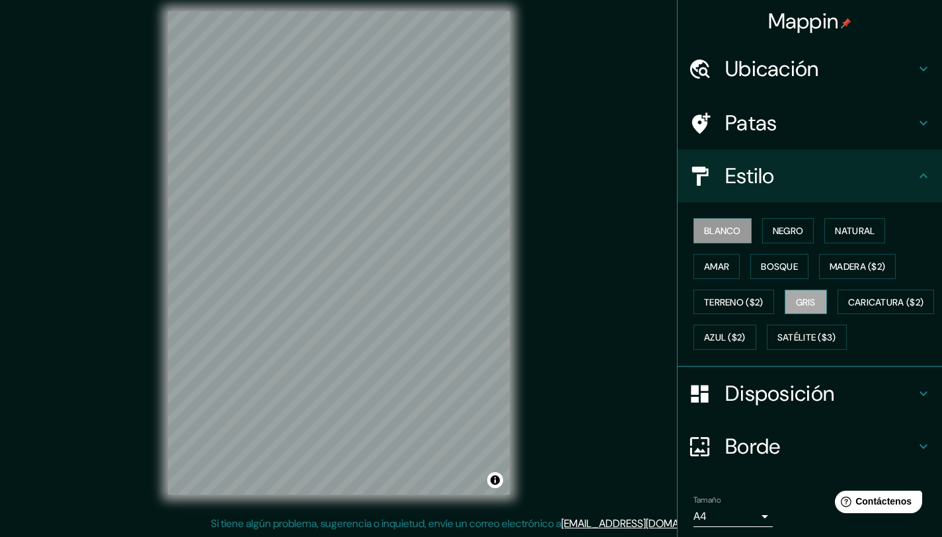
click at [804, 303] on font "Gris" at bounding box center [806, 302] width 20 height 12
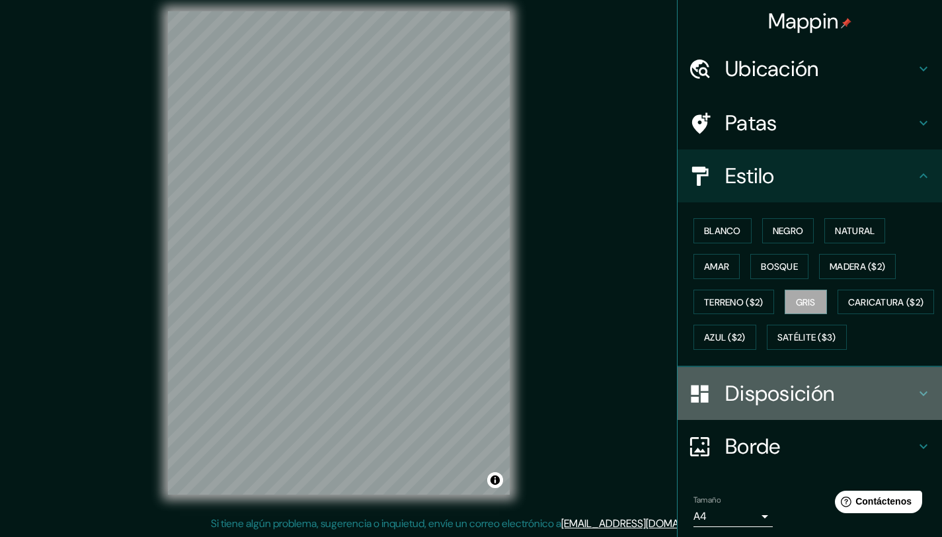
click at [727, 407] on font "Disposición" at bounding box center [779, 393] width 109 height 28
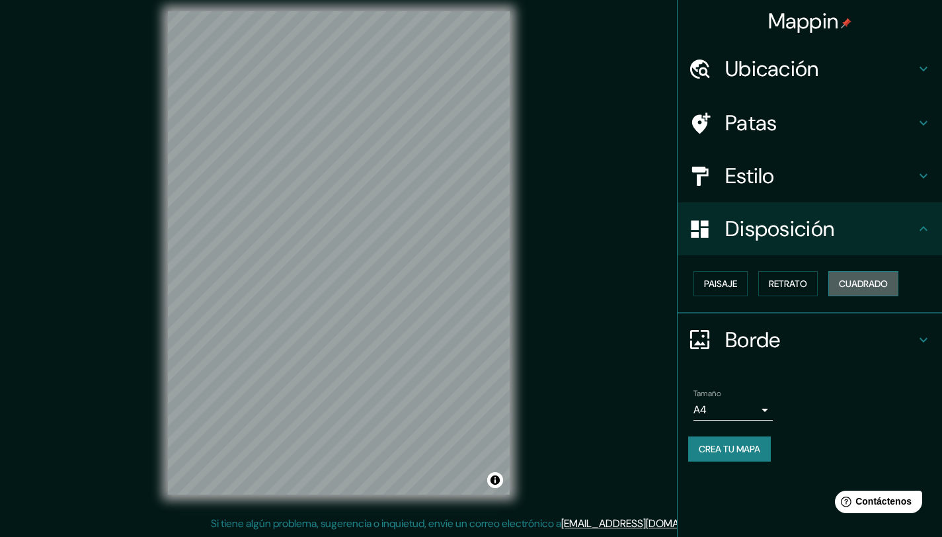
click at [868, 275] on font "Cuadrado" at bounding box center [863, 283] width 49 height 17
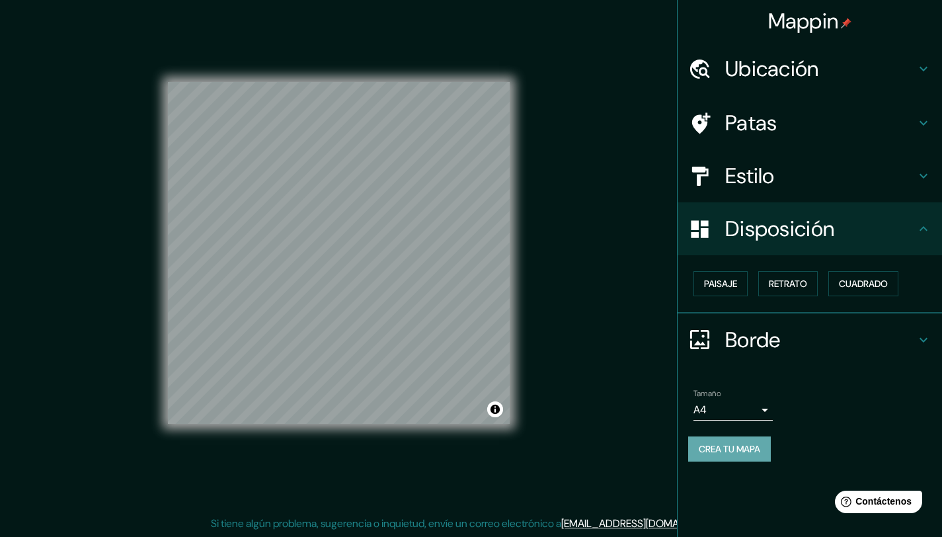
click at [719, 449] on font "Crea tu mapa" at bounding box center [729, 449] width 61 height 12
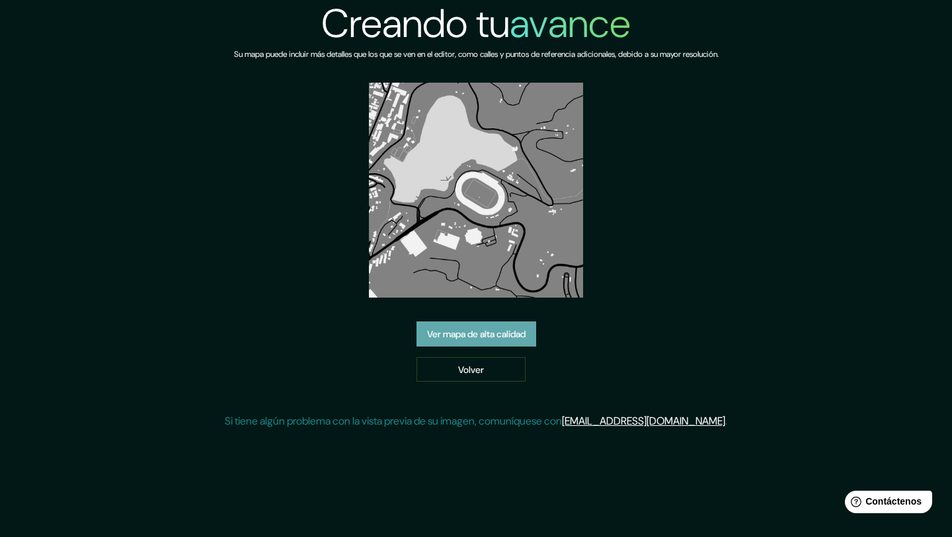
click at [463, 334] on font "Ver mapa de alta calidad" at bounding box center [476, 334] width 98 height 12
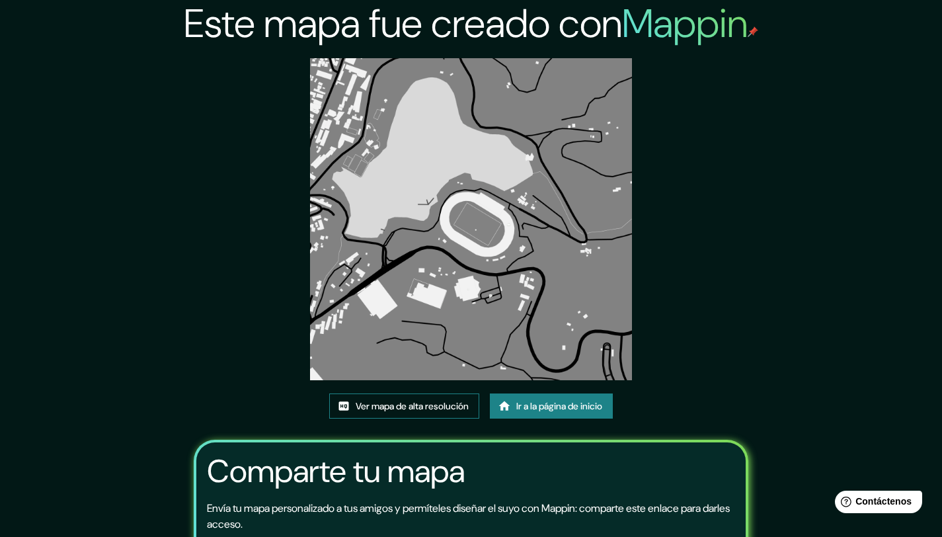
click at [403, 402] on font "Ver mapa de alta resolución" at bounding box center [412, 406] width 113 height 12
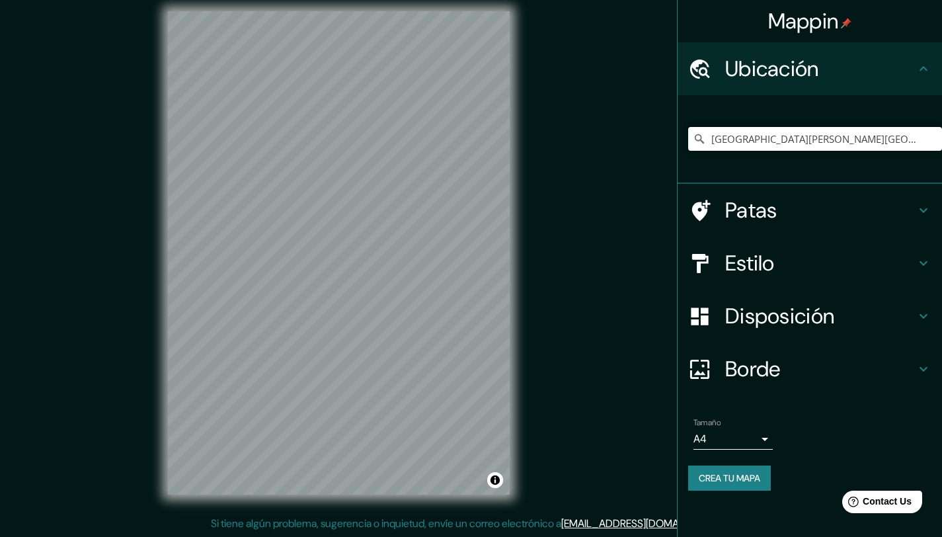
click at [775, 137] on input "[GEOGRAPHIC_DATA][PERSON_NAME][GEOGRAPHIC_DATA], [GEOGRAPHIC_DATA] 2520000, [GE…" at bounding box center [815, 139] width 254 height 24
paste input ", [PERSON_NAME] 1310, [GEOGRAPHIC_DATA]"
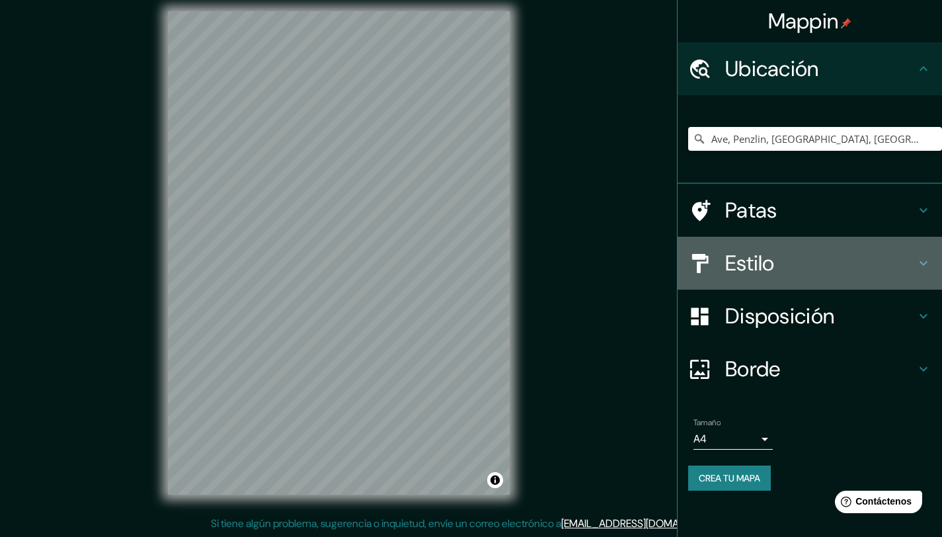
click at [800, 251] on h4 "Estilo" at bounding box center [820, 263] width 190 height 26
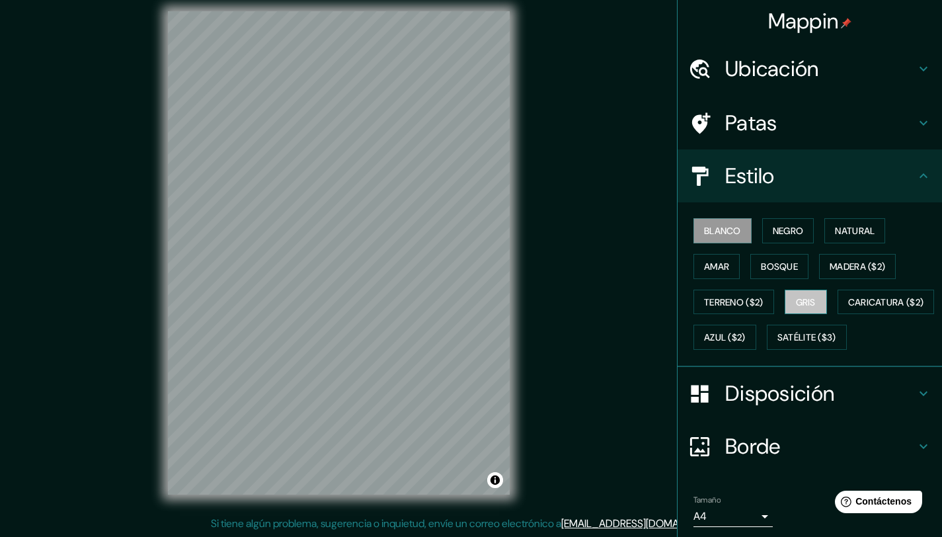
click at [809, 312] on button "Gris" at bounding box center [806, 302] width 42 height 25
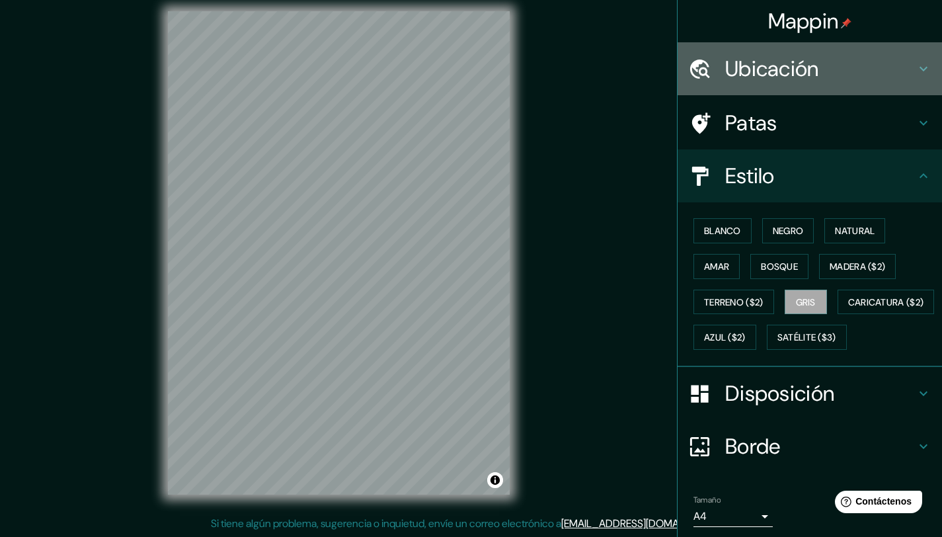
click at [772, 78] on font "Ubicación" at bounding box center [772, 69] width 94 height 28
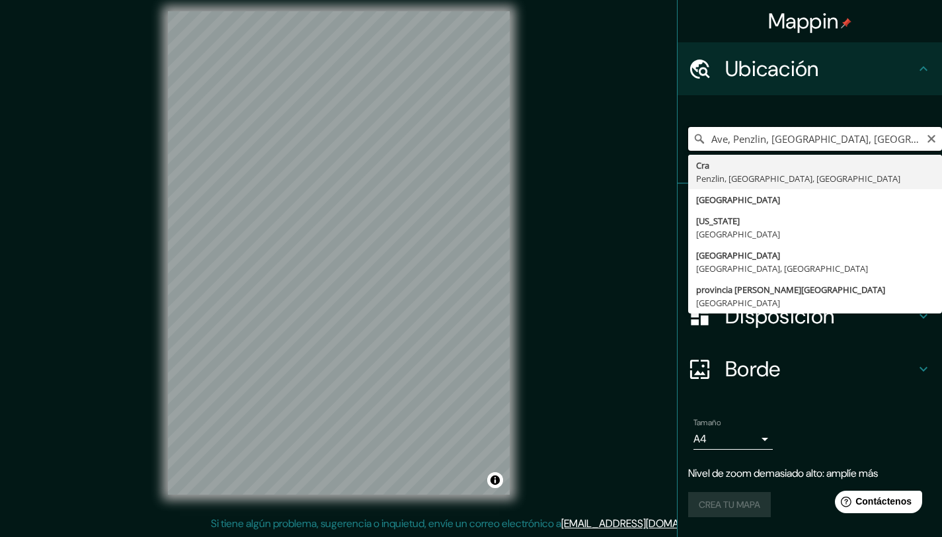
click at [757, 139] on input "Ave, Penzlin, [GEOGRAPHIC_DATA], [GEOGRAPHIC_DATA]" at bounding box center [815, 139] width 254 height 24
click at [758, 141] on input "Ave, Penzlin, [GEOGRAPHIC_DATA], [GEOGRAPHIC_DATA]" at bounding box center [815, 139] width 254 height 24
click at [759, 141] on input "Ave, Penzlin, Mecklemburgo-Pomerania Occidental, Alemania" at bounding box center [815, 139] width 254 height 24
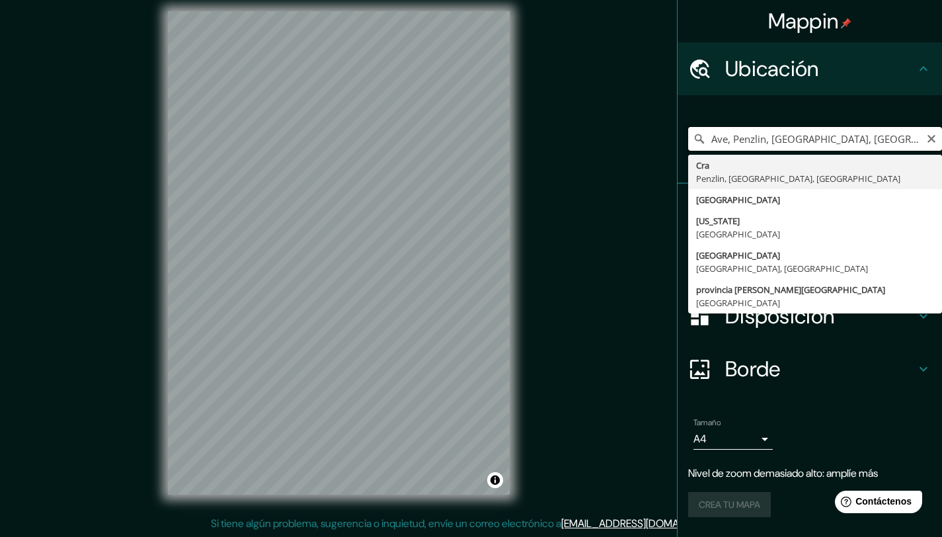
paste input ", Francisco González De Hontaneda 1310, Valparaíso"
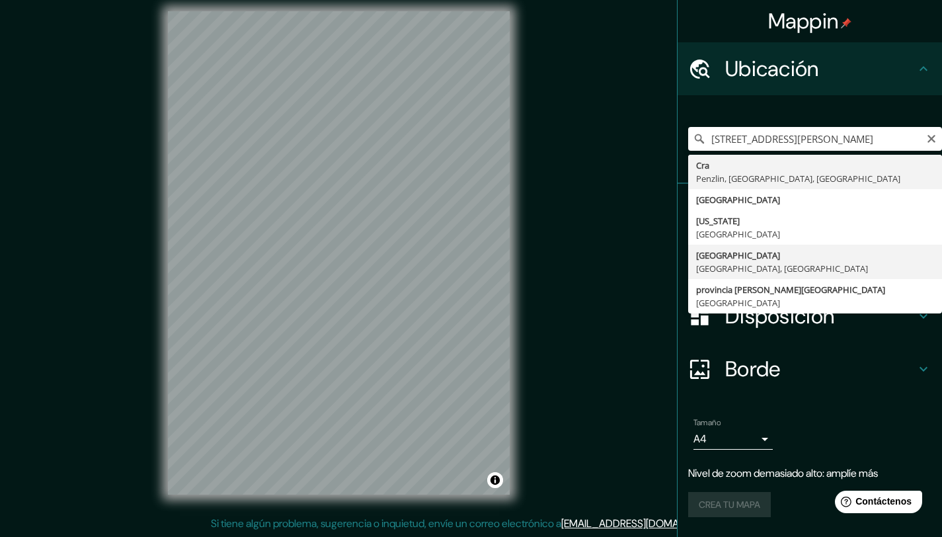
type input "Valparaíso, Región de Valparaíso, Chile"
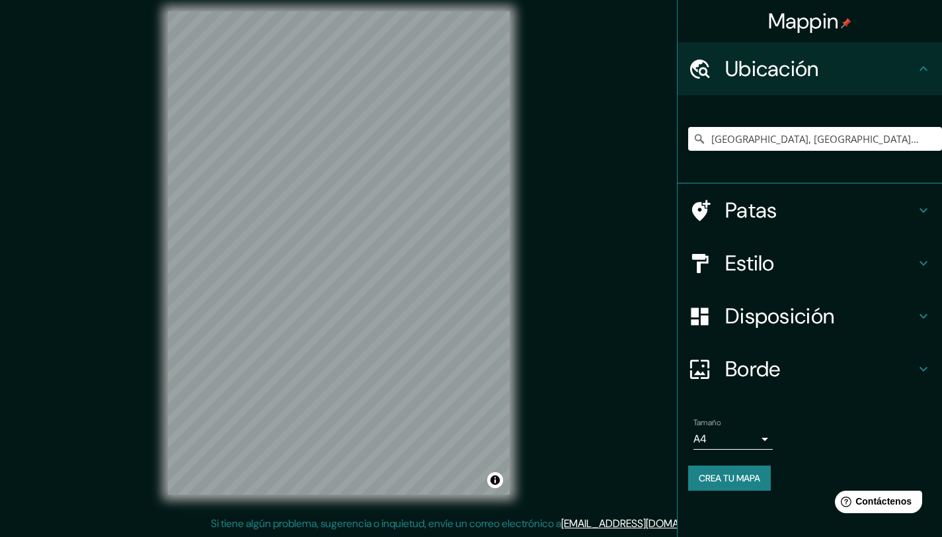
click at [788, 253] on h4 "Estilo" at bounding box center [820, 263] width 190 height 26
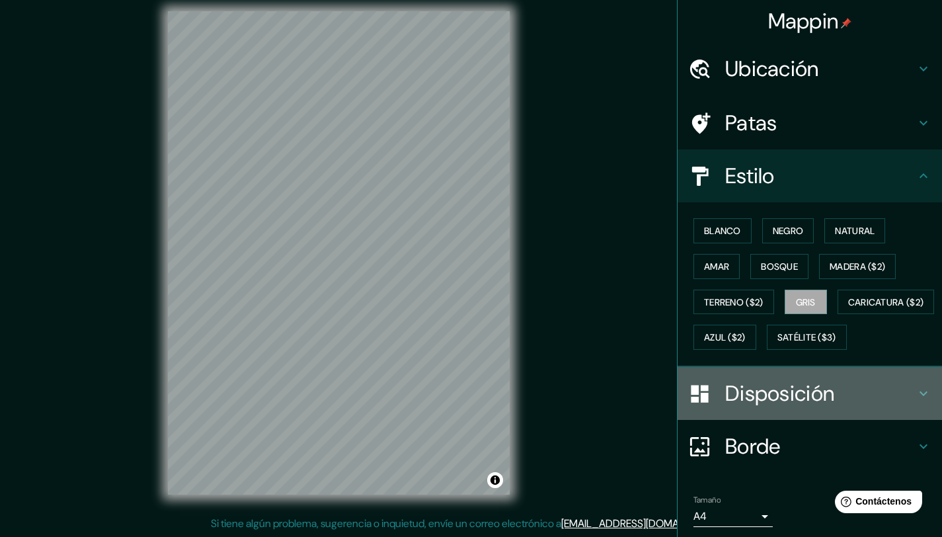
click at [760, 407] on font "Disposición" at bounding box center [779, 393] width 109 height 28
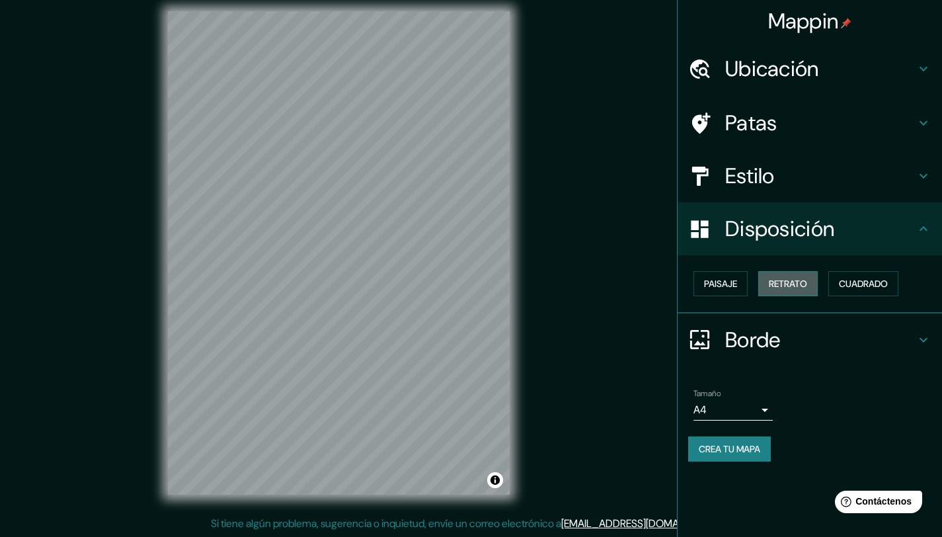
click at [795, 286] on font "Retrato" at bounding box center [788, 284] width 38 height 12
click at [839, 283] on button "Cuadrado" at bounding box center [863, 283] width 70 height 25
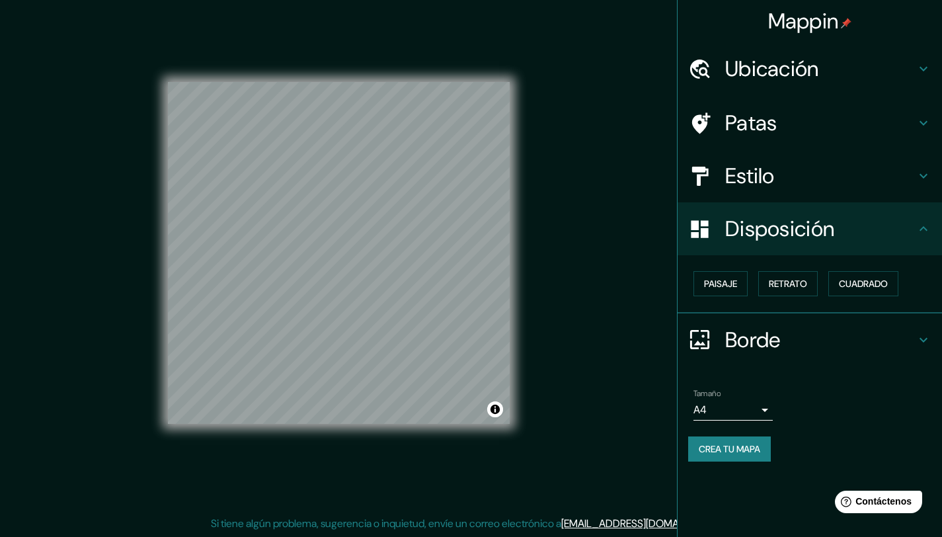
click at [740, 455] on font "Crea tu mapa" at bounding box center [729, 448] width 61 height 17
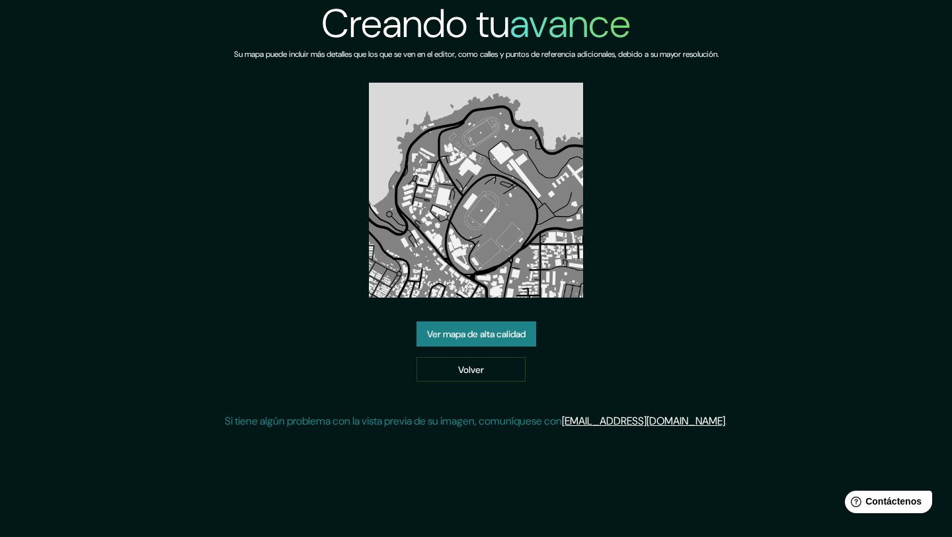
click at [481, 333] on font "Ver mapa de alta calidad" at bounding box center [476, 334] width 98 height 12
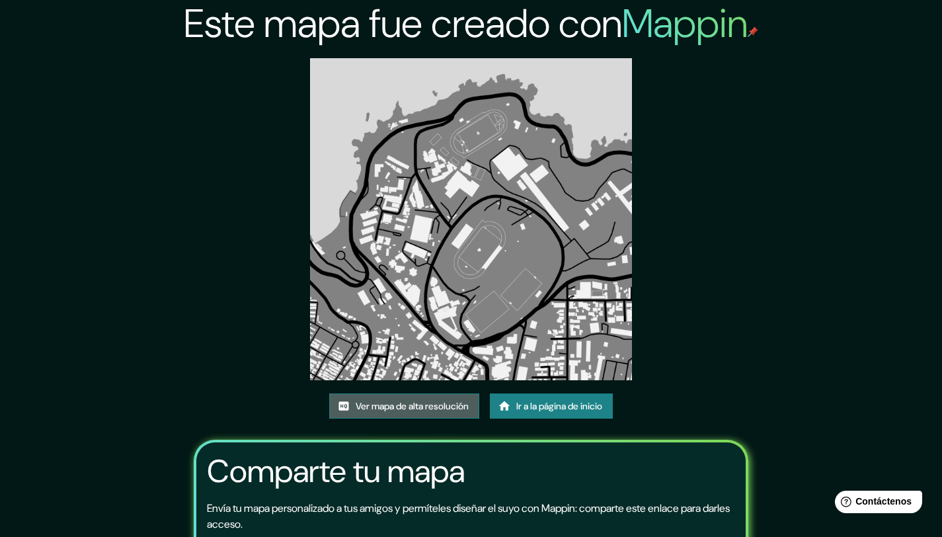
click at [436, 410] on font "Ver mapa de alta resolución" at bounding box center [412, 406] width 113 height 12
